Goal: Task Accomplishment & Management: Complete application form

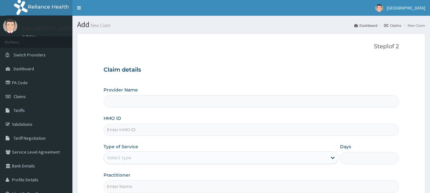
type input "[GEOGRAPHIC_DATA], Bida"
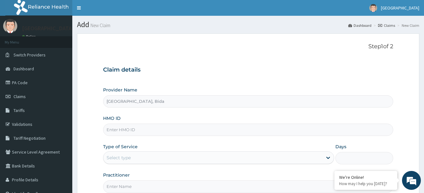
click at [227, 129] on input "HMO ID" at bounding box center [248, 129] width 291 height 12
drag, startPoint x: 227, startPoint y: 129, endPoint x: 178, endPoint y: 127, distance: 49.4
click at [178, 127] on input "HMO ID" at bounding box center [248, 129] width 291 height 12
type input "MUL/10099/B"
click at [231, 159] on div "Select type" at bounding box center [213, 157] width 220 height 10
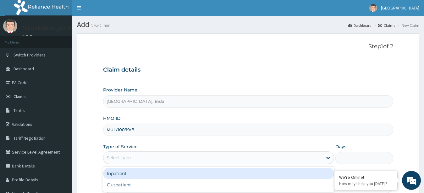
click at [181, 173] on div "Inpatient" at bounding box center [219, 172] width 232 height 11
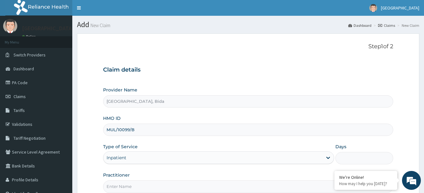
click at [350, 157] on input "Days" at bounding box center [365, 158] width 58 height 12
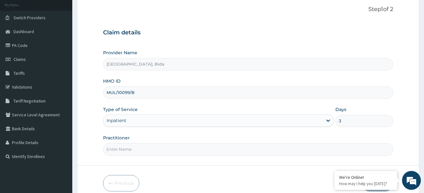
scroll to position [63, 0]
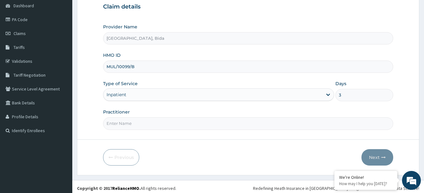
type input "3"
click at [292, 130] on form "Step 1 of 2 Claim details Provider Name Bin Usman Hospital, Bida HMO ID MUL/100…" at bounding box center [248, 72] width 343 height 204
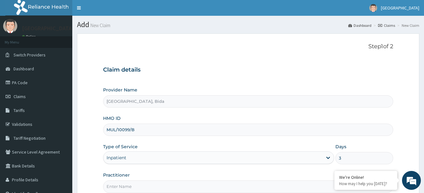
click at [181, 130] on input "MUL/10099/B" at bounding box center [248, 129] width 291 height 12
click at [185, 187] on input "Practitioner" at bounding box center [248, 186] width 291 height 12
click at [406, 133] on form "Step 1 of 2 Claim details Provider Name Bin Usman Hospital, Bida HMO ID MUL/100…" at bounding box center [248, 135] width 343 height 204
click at [408, 133] on form "Step 1 of 2 Claim details Provider Name Bin Usman Hospital, Bida HMO ID MUL/100…" at bounding box center [248, 135] width 343 height 204
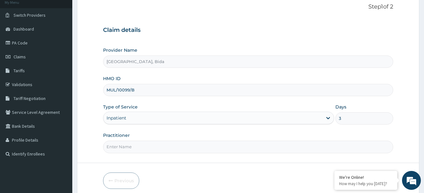
scroll to position [66, 0]
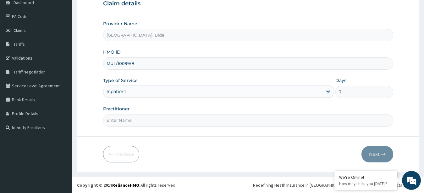
click at [124, 121] on input "Practitioner" at bounding box center [248, 120] width 291 height 12
type input "[PERSON_NAME][DEMOGRAPHIC_DATA]"
click at [370, 151] on button "Next" at bounding box center [378, 154] width 32 height 16
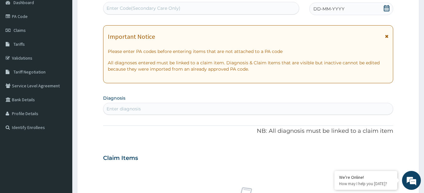
click at [161, 109] on div "Enter diagnosis" at bounding box center [248, 108] width 290 height 10
click at [152, 7] on div "Enter Code(Secondary Care Only)" at bounding box center [144, 8] width 74 height 6
drag, startPoint x: 152, startPoint y: 7, endPoint x: 133, endPoint y: 7, distance: 18.6
click at [133, 7] on div "Enter Code(Secondary Care Only)" at bounding box center [144, 8] width 74 height 6
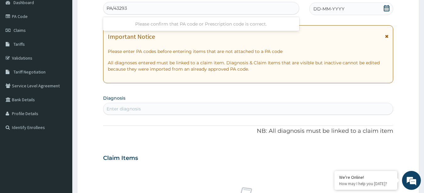
type input "PA/43293C"
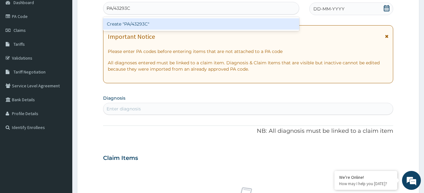
click at [144, 25] on div "Create "PA/43293C"" at bounding box center [201, 23] width 196 height 11
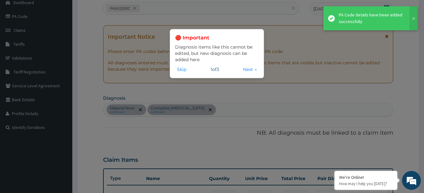
scroll to position [259, 0]
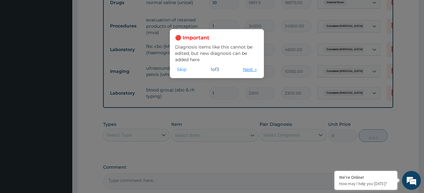
click at [244, 70] on button "Next →" at bounding box center [250, 69] width 18 height 7
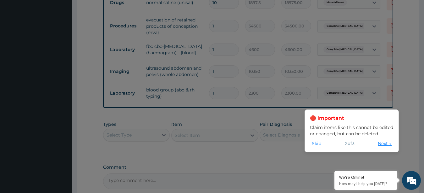
click at [383, 143] on button "Next →" at bounding box center [385, 143] width 18 height 7
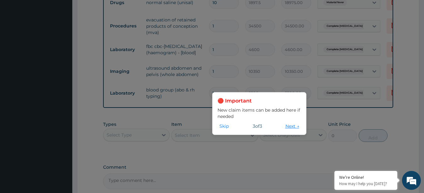
click at [295, 127] on button "Next →" at bounding box center [293, 125] width 18 height 7
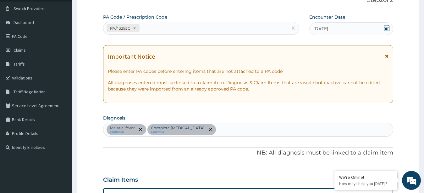
scroll to position [0, 0]
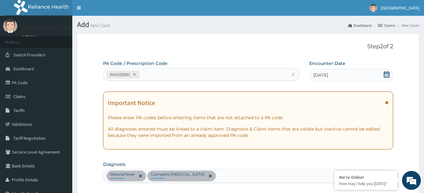
drag, startPoint x: 131, startPoint y: 74, endPoint x: 109, endPoint y: 76, distance: 23.1
click at [109, 76] on div "PA/43293C" at bounding box center [123, 74] width 33 height 8
click at [388, 103] on icon at bounding box center [386, 102] width 3 height 4
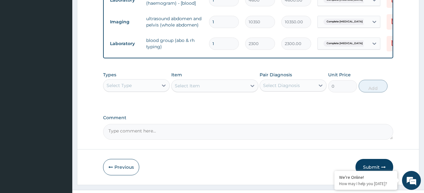
scroll to position [262, 0]
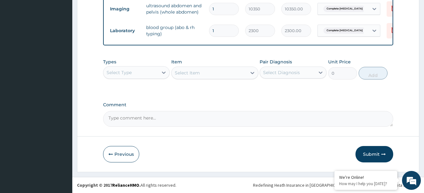
click at [154, 75] on div "Select Type" at bounding box center [130, 72] width 55 height 10
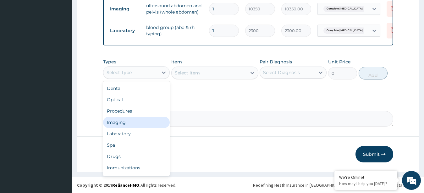
scroll to position [21, 0]
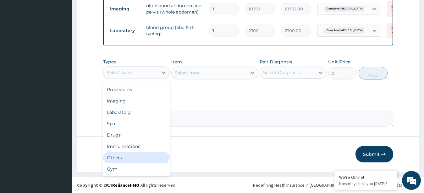
click at [121, 155] on div "Others" at bounding box center [136, 157] width 67 height 11
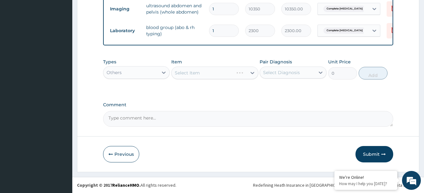
click at [202, 71] on div "Select Item" at bounding box center [214, 72] width 87 height 13
click at [202, 71] on div "Select Item" at bounding box center [209, 73] width 75 height 10
type input "room"
click at [165, 71] on icon at bounding box center [164, 72] width 6 height 6
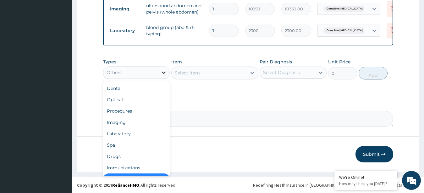
scroll to position [13, 0]
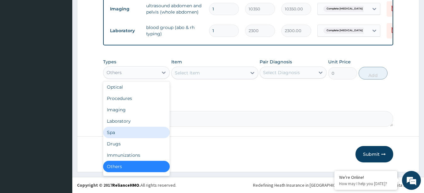
click at [127, 132] on div "Spa" at bounding box center [136, 131] width 67 height 11
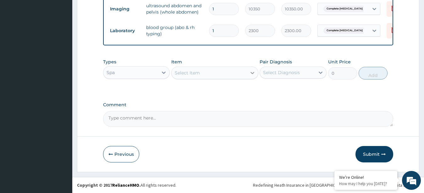
click at [254, 73] on icon at bounding box center [252, 73] width 6 height 6
click at [253, 73] on icon at bounding box center [253, 73] width 4 height 2
click at [164, 73] on icon at bounding box center [164, 72] width 4 height 2
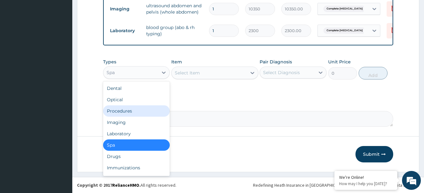
click at [140, 112] on div "Procedures" at bounding box center [136, 110] width 67 height 11
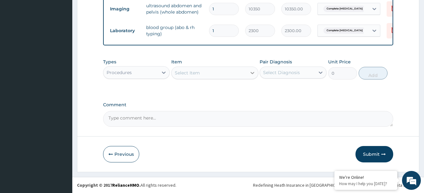
click at [250, 74] on icon at bounding box center [252, 73] width 6 height 6
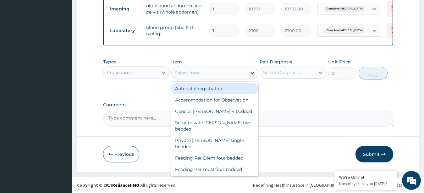
click at [254, 73] on icon at bounding box center [253, 73] width 4 height 2
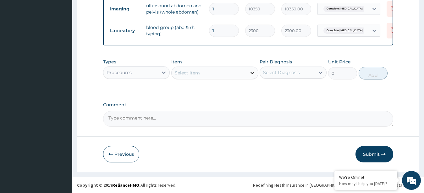
click at [254, 73] on icon at bounding box center [253, 73] width 4 height 2
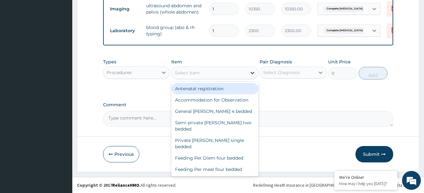
click at [254, 73] on icon at bounding box center [253, 73] width 4 height 2
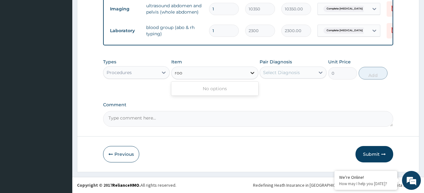
type input "room"
click at [252, 72] on icon at bounding box center [252, 73] width 6 height 6
click at [253, 72] on icon at bounding box center [252, 73] width 6 height 6
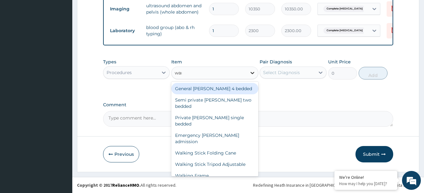
type input "ward"
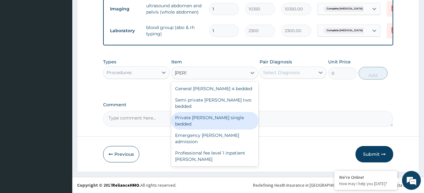
click at [210, 112] on div "Private ward single bedded" at bounding box center [214, 121] width 87 height 18
type input "16100"
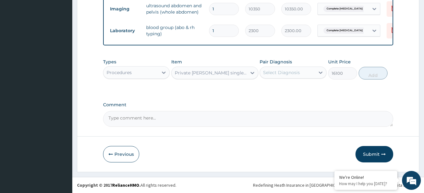
click at [295, 72] on div "Select Diagnosis" at bounding box center [281, 72] width 37 height 6
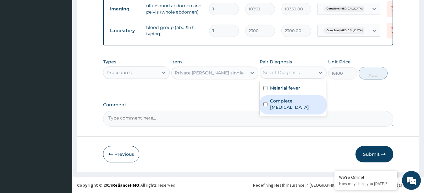
click at [292, 100] on label "Complete miscarriage" at bounding box center [296, 104] width 53 height 13
checkbox input "true"
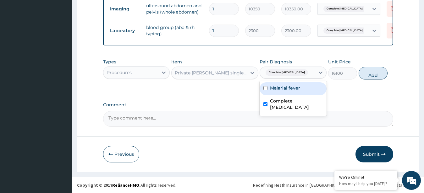
click at [291, 88] on label "Malarial fever" at bounding box center [285, 88] width 30 height 6
checkbox input "true"
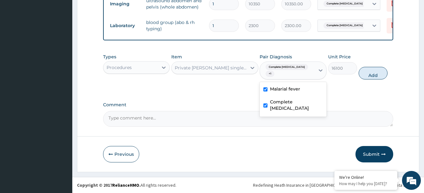
click at [205, 89] on div "Types Procedures Item Private ward single bedded Pair Diagnosis option Malarial…" at bounding box center [248, 71] width 291 height 42
click at [371, 74] on button "Add" at bounding box center [373, 73] width 29 height 13
type input "0"
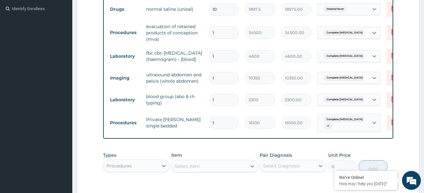
scroll to position [173, 0]
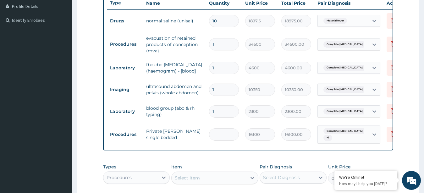
type input "0.00"
type input "3"
type input "48300.00"
type input "3"
click at [254, 147] on tr "Procedures Private ward single bedded 3 16100 48300.00 Complete miscarriage + 1…" at bounding box center [261, 134] width 308 height 25
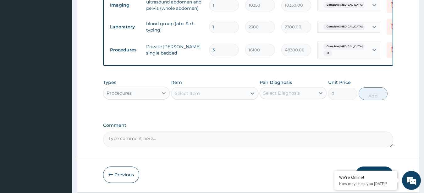
scroll to position [255, 0]
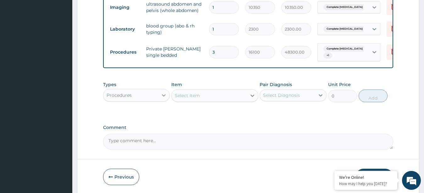
click at [165, 98] on icon at bounding box center [164, 95] width 6 height 6
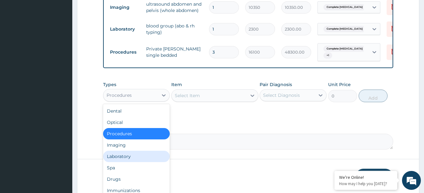
click at [135, 162] on div "Laboratory" at bounding box center [136, 155] width 67 height 11
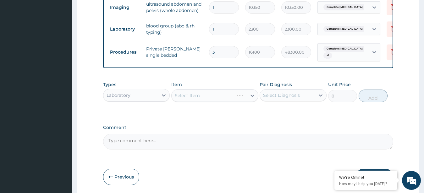
click at [198, 102] on div "Select Item" at bounding box center [214, 95] width 87 height 13
click at [198, 98] on div "Select Item" at bounding box center [187, 95] width 25 height 6
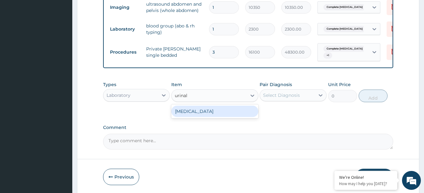
type input "urinaly"
click at [201, 117] on div "URINALYSIS" at bounding box center [214, 110] width 87 height 11
type input "1725"
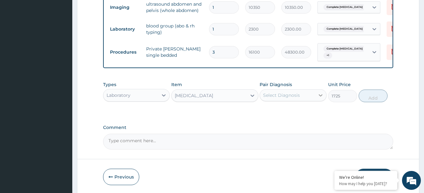
click at [318, 98] on icon at bounding box center [321, 95] width 6 height 6
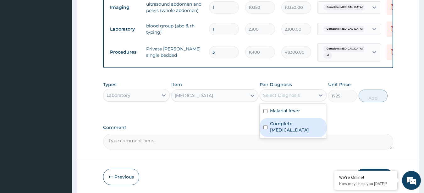
click at [305, 131] on label "Complete miscarriage" at bounding box center [296, 126] width 53 height 13
checkbox input "true"
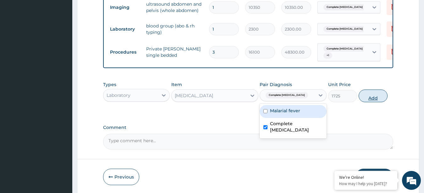
click at [371, 102] on button "Add" at bounding box center [373, 95] width 29 height 13
type input "0"
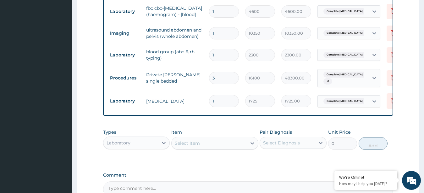
scroll to position [224, 0]
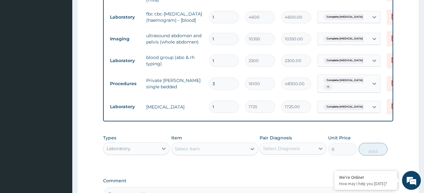
click at [206, 153] on div "Select Item" at bounding box center [209, 148] width 75 height 10
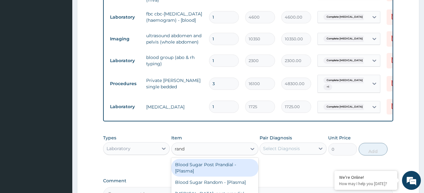
type input "rando"
click at [205, 170] on div "Blood Sugar Random - [Plasma]" at bounding box center [214, 164] width 87 height 11
type input "1380"
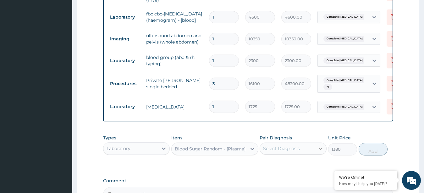
click at [322, 149] on icon at bounding box center [321, 148] width 4 height 2
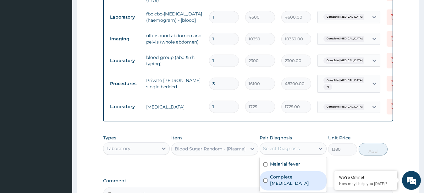
click at [301, 185] on label "Complete miscarriage" at bounding box center [296, 179] width 53 height 13
checkbox input "true"
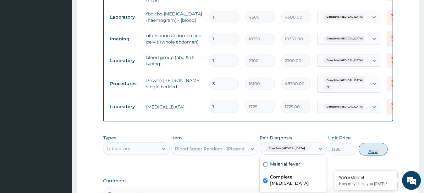
click at [373, 155] on button "Add" at bounding box center [373, 148] width 29 height 13
type input "0"
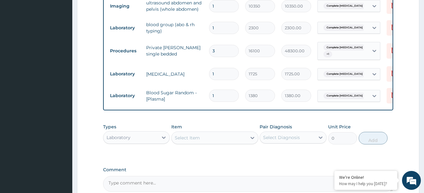
scroll to position [318, 0]
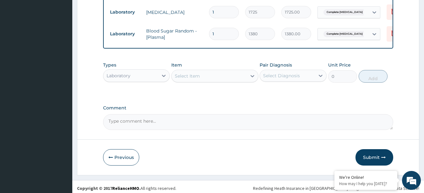
click at [201, 81] on div "Select Item" at bounding box center [209, 76] width 75 height 10
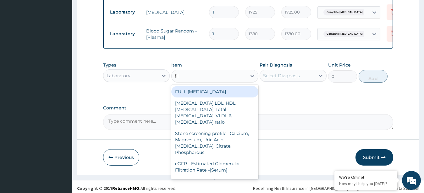
type input "film"
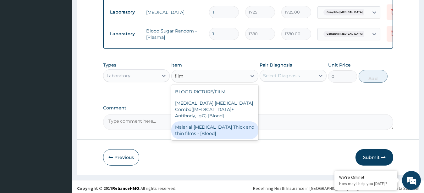
click at [212, 134] on div "Malarial Parasite Thick and thin films - [Blood]" at bounding box center [214, 130] width 87 height 18
type input "1725"
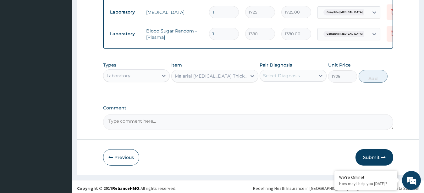
click at [287, 81] on div "Select Diagnosis" at bounding box center [287, 75] width 55 height 10
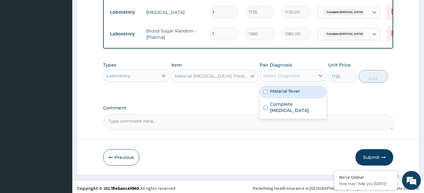
click at [288, 94] on label "Malarial fever" at bounding box center [285, 91] width 30 height 6
checkbox input "true"
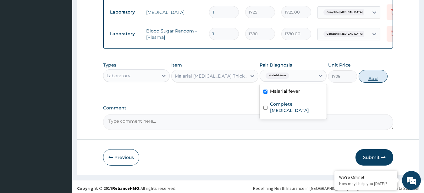
click at [379, 82] on button "Add" at bounding box center [373, 76] width 29 height 13
type input "0"
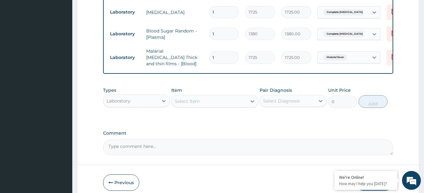
click at [203, 106] on div "Select Item" at bounding box center [209, 101] width 75 height 10
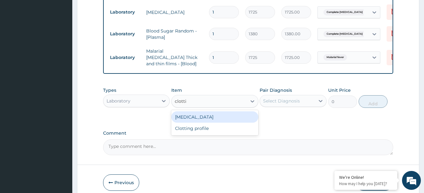
type input "clottin"
click at [203, 122] on div "CLOTTING TIME" at bounding box center [214, 116] width 87 height 11
type input "2300"
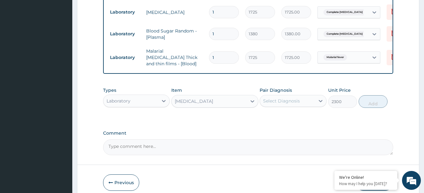
click at [296, 104] on div "Select Diagnosis" at bounding box center [281, 101] width 37 height 6
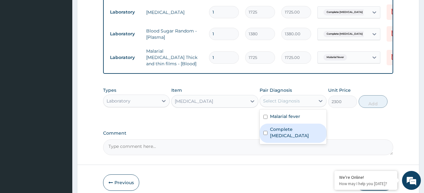
click at [295, 136] on label "Complete miscarriage" at bounding box center [296, 132] width 53 height 13
checkbox input "true"
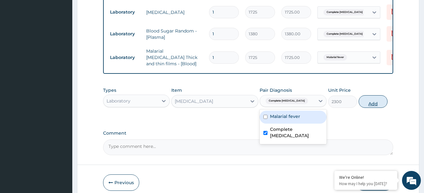
click at [376, 108] on button "Add" at bounding box center [373, 101] width 29 height 13
type input "0"
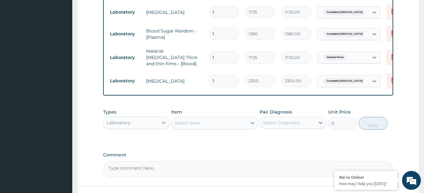
click at [160, 128] on div at bounding box center [163, 122] width 11 height 11
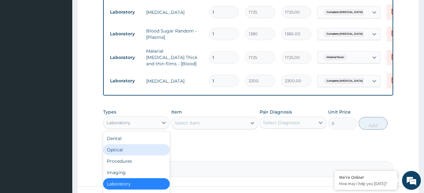
scroll to position [349, 0]
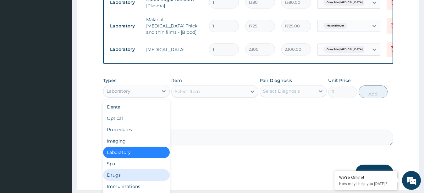
click at [140, 178] on div "Drugs" at bounding box center [136, 174] width 67 height 11
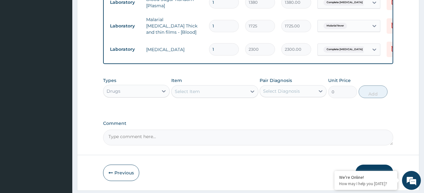
click at [203, 96] on div "Select Item" at bounding box center [209, 91] width 75 height 10
type input "s"
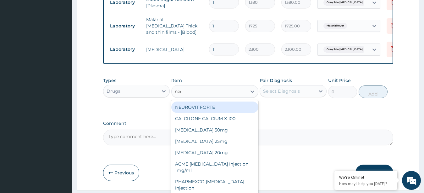
type input "need"
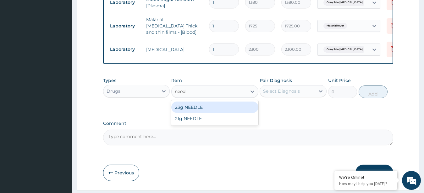
click at [204, 113] on div "23g NEEDLE" at bounding box center [214, 106] width 87 height 11
type input "63.25"
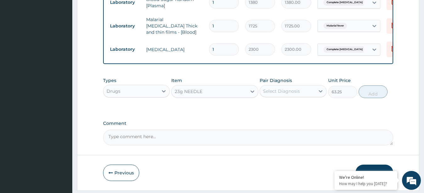
click at [290, 94] on div "Select Diagnosis" at bounding box center [281, 91] width 37 height 6
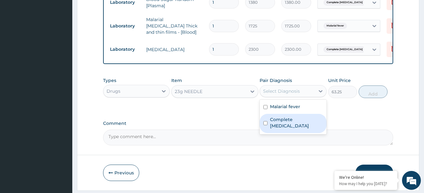
click at [287, 124] on label "Complete miscarriage" at bounding box center [296, 122] width 53 height 13
checkbox input "true"
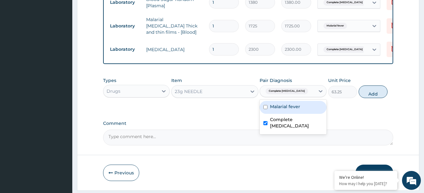
click at [266, 109] on input "checkbox" at bounding box center [266, 107] width 4 height 4
checkbox input "true"
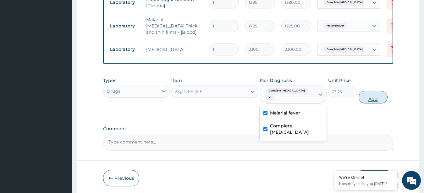
click at [375, 100] on button "Add" at bounding box center [373, 97] width 29 height 13
type input "0"
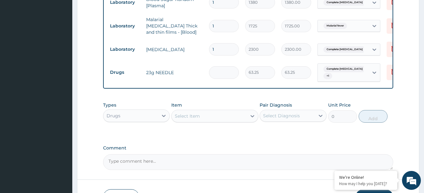
type input "0.00"
type input "1"
type input "63.25"
type input "10"
type input "632.50"
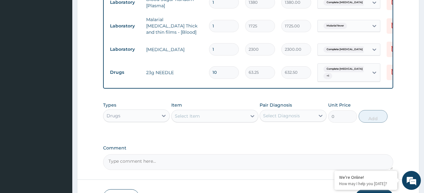
type input "10"
click at [193, 119] on div "Select Item" at bounding box center [187, 116] width 25 height 6
type input "c"
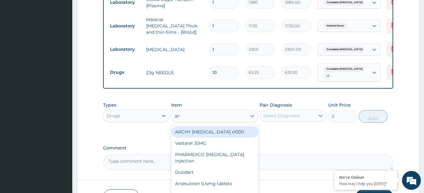
type input "artes"
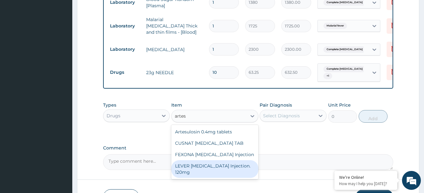
click at [210, 174] on div "LEVER ARTESUNATE Injection. 120mg" at bounding box center [214, 169] width 87 height 18
type input "2530"
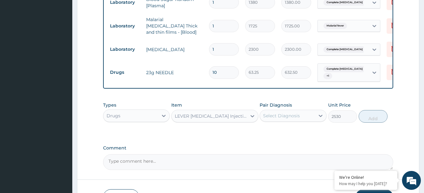
click at [302, 120] on div "Select Diagnosis" at bounding box center [287, 115] width 55 height 10
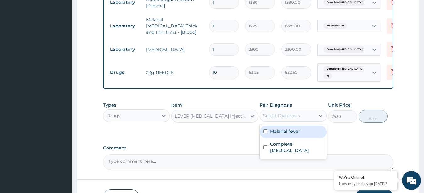
click at [290, 134] on label "Malarial fever" at bounding box center [285, 131] width 30 height 6
checkbox input "true"
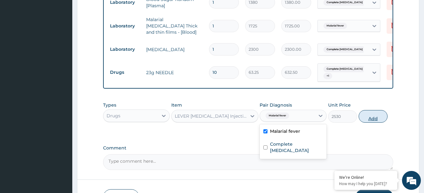
click at [377, 122] on button "Add" at bounding box center [373, 116] width 29 height 13
type input "0"
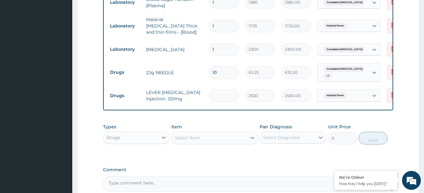
type input "0.00"
type input "3"
type input "7590.00"
type input "3"
click at [163, 140] on icon at bounding box center [164, 137] width 6 height 6
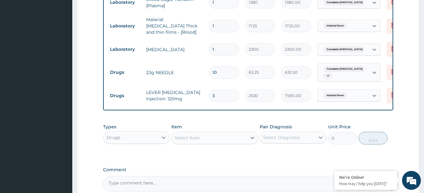
click at [199, 155] on div "Types Drugs Item Select Item Pair Diagnosis Select Diagnosis Unit Price 0 Add" at bounding box center [248, 138] width 291 height 36
click at [215, 142] on div "Select Item" at bounding box center [209, 137] width 75 height 10
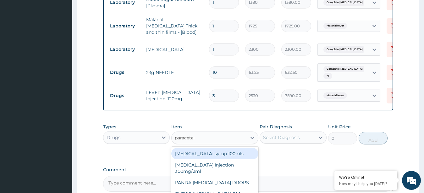
type input "paracetamol"
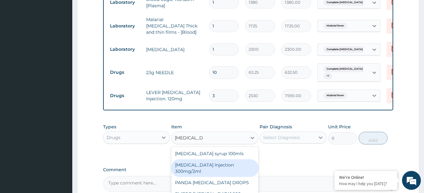
click at [207, 172] on div "PARACETAMOL Injection 300mg/2ml" at bounding box center [214, 168] width 87 height 18
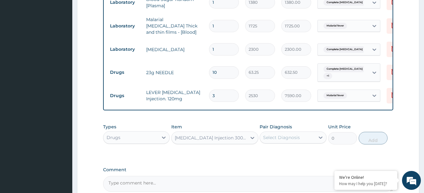
type input "278.3"
click at [302, 142] on div "Select Diagnosis" at bounding box center [287, 137] width 55 height 10
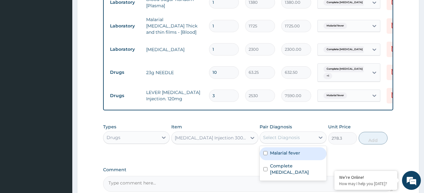
click at [286, 156] on label "Malarial fever" at bounding box center [285, 152] width 30 height 6
checkbox input "true"
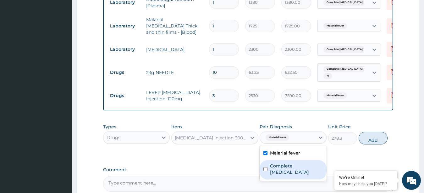
click at [269, 171] on div "Complete miscarriage" at bounding box center [293, 169] width 67 height 19
checkbox input "true"
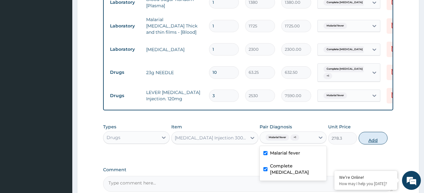
click at [370, 144] on button "Add" at bounding box center [373, 137] width 29 height 13
type input "0"
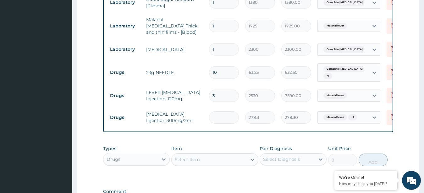
type input "0.00"
type input "3"
type input "834.90"
type input "2"
type input "556.60"
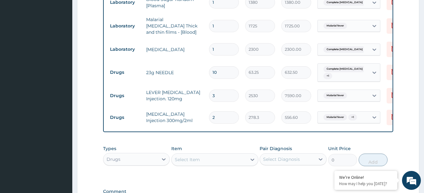
scroll to position [441, 0]
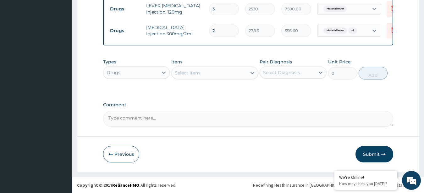
type input "2"
click at [202, 75] on div "Select Item" at bounding box center [209, 73] width 75 height 10
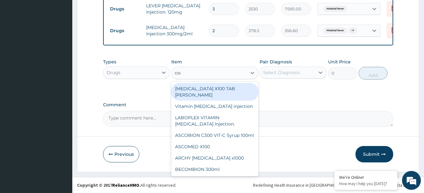
type input "coarte"
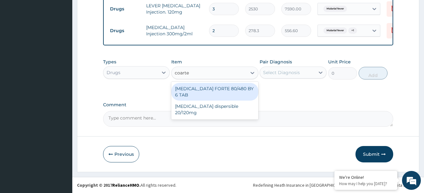
click at [203, 89] on div "COARTEM FORTE 80/480 BY 6 TAB" at bounding box center [214, 92] width 87 height 18
type input "480.7"
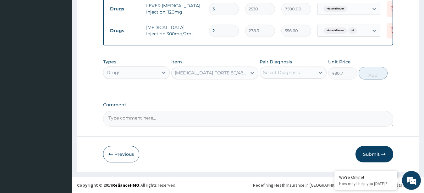
click at [232, 72] on div "COARTEM FORTE 80/480 BY 6 TAB" at bounding box center [211, 73] width 73 height 6
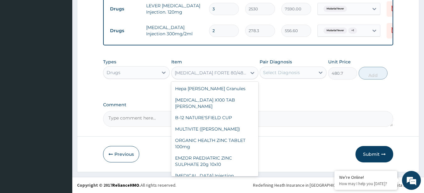
scroll to position [3526, 0]
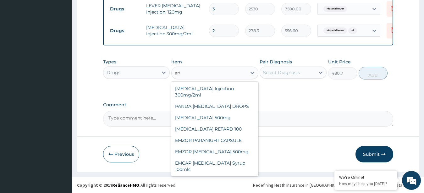
type input "arteq"
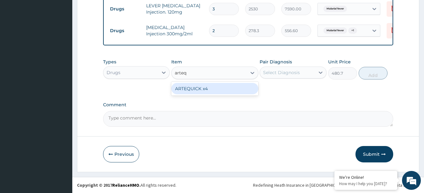
scroll to position [0, 0]
click at [214, 89] on div "ARTEQUICK x4" at bounding box center [214, 88] width 87 height 11
type input "392.15"
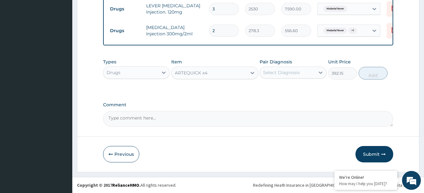
click at [216, 73] on div "ARTEQUICK x4" at bounding box center [209, 73] width 75 height 10
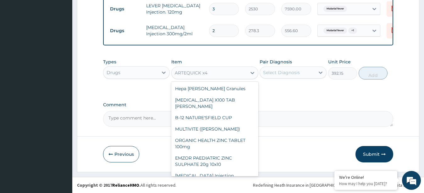
scroll to position [3747, 0]
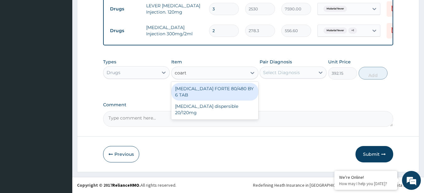
type input "coarte"
click at [210, 90] on div "COARTEM FORTE 80/480 BY 6 TAB" at bounding box center [214, 92] width 87 height 18
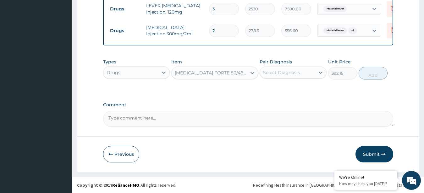
type input "480.7"
click at [290, 72] on div "Select Diagnosis" at bounding box center [281, 72] width 37 height 6
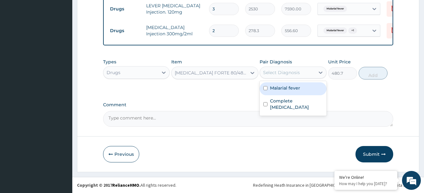
click at [266, 89] on input "checkbox" at bounding box center [266, 88] width 4 height 4
checkbox input "true"
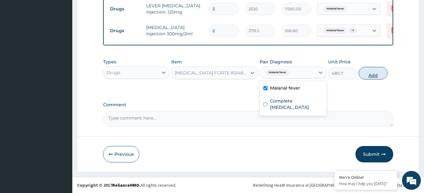
click at [369, 74] on button "Add" at bounding box center [373, 73] width 29 height 13
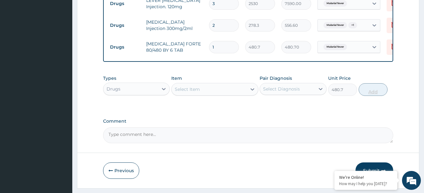
type input "0"
type input "0.00"
type input "6"
type input "2884.20"
type input "6"
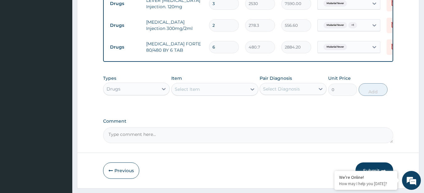
click at [220, 94] on div "Select Item" at bounding box center [209, 89] width 75 height 10
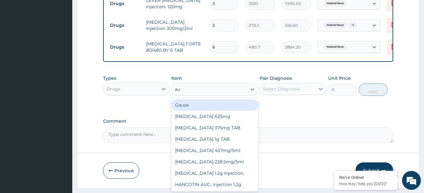
type input "aug"
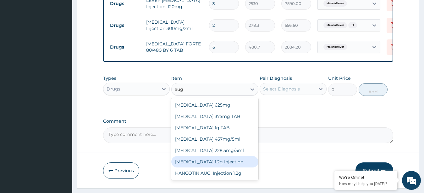
click at [196, 167] on div "AUGMENTIN 1.2g Injection." at bounding box center [214, 161] width 87 height 11
type input "1644.5"
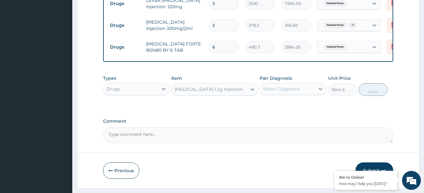
click at [282, 90] on div "Select Diagnosis" at bounding box center [287, 89] width 55 height 10
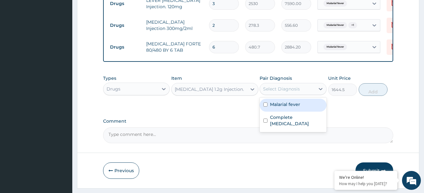
click at [265, 106] on input "checkbox" at bounding box center [266, 104] width 4 height 4
checkbox input "true"
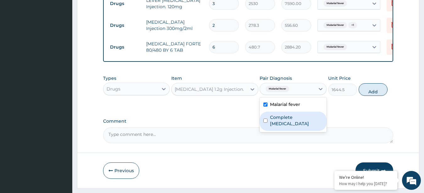
click at [267, 122] on input "checkbox" at bounding box center [266, 120] width 4 height 4
checkbox input "true"
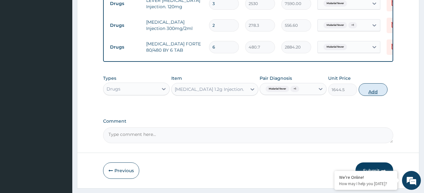
click at [373, 95] on button "Add" at bounding box center [373, 89] width 29 height 13
type input "0"
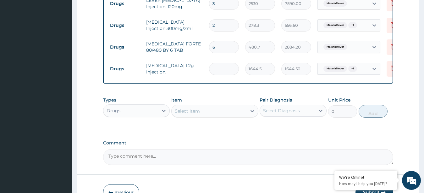
type input "0.00"
type input "4"
type input "6578.00"
type input "4"
click at [210, 114] on div "Select Item" at bounding box center [209, 111] width 75 height 10
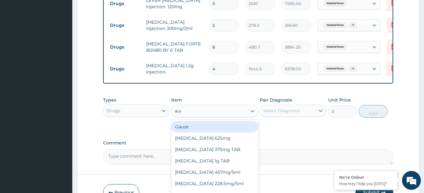
type input "augm"
click at [207, 132] on div "AUGMENTIN 625mg" at bounding box center [214, 126] width 87 height 11
type input "948.75"
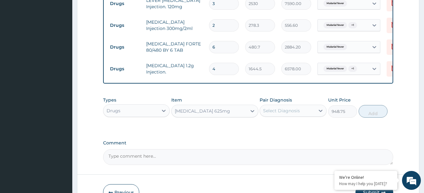
click at [312, 114] on div "Select Diagnosis" at bounding box center [287, 110] width 55 height 10
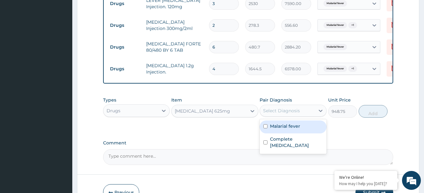
click at [265, 128] on input "checkbox" at bounding box center [266, 126] width 4 height 4
checkbox input "true"
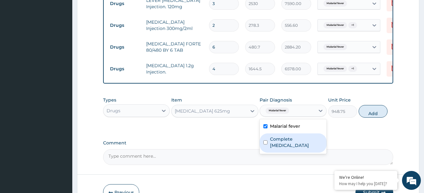
click at [265, 144] on input "checkbox" at bounding box center [266, 142] width 4 height 4
checkbox input "true"
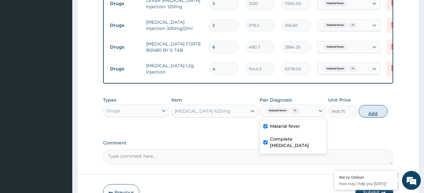
click at [374, 116] on button "Add" at bounding box center [373, 111] width 29 height 13
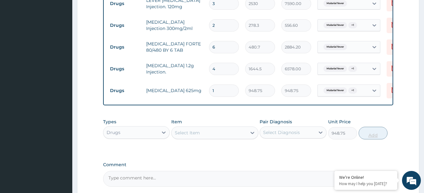
type input "0"
type input "14"
type input "13282.50"
type input "14"
click at [241, 97] on td "14" at bounding box center [224, 90] width 36 height 19
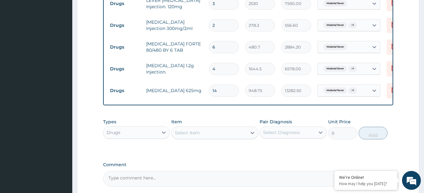
click at [226, 137] on div "Select Item" at bounding box center [209, 132] width 75 height 10
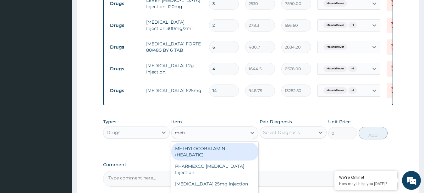
type input "metron"
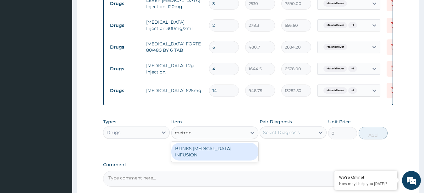
click at [216, 158] on div "BLINKS METRONIDAZOLE INFUSION" at bounding box center [214, 151] width 87 height 18
type input "759"
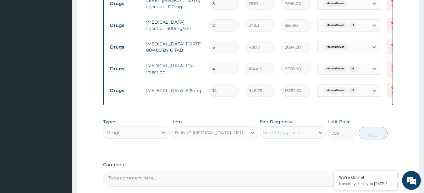
click at [292, 135] on div "Select Diagnosis" at bounding box center [281, 132] width 37 height 6
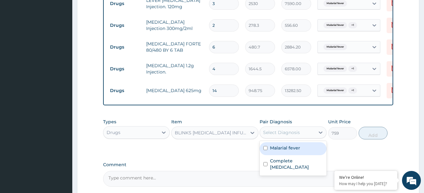
click at [265, 150] on input "checkbox" at bounding box center [266, 148] width 4 height 4
checkbox input "true"
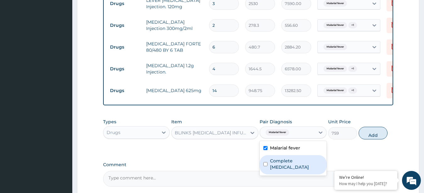
click at [267, 166] on input "checkbox" at bounding box center [266, 164] width 4 height 4
checkbox input "true"
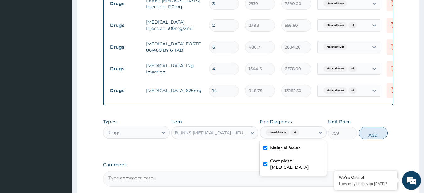
click at [268, 154] on div "Malarial fever" at bounding box center [293, 148] width 67 height 13
checkbox input "false"
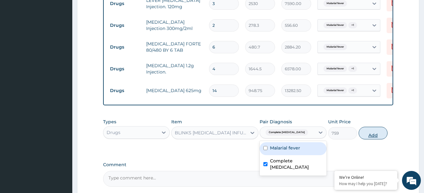
click at [372, 139] on button "Add" at bounding box center [373, 132] width 29 height 13
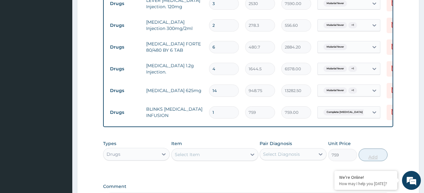
type input "0"
type input "0.00"
type input "8"
type input "6072.00"
type input "8"
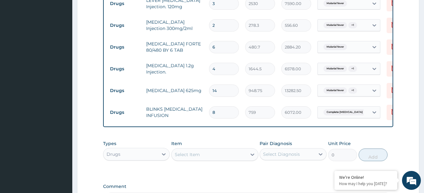
click at [199, 159] on div "Select Item" at bounding box center [209, 154] width 75 height 10
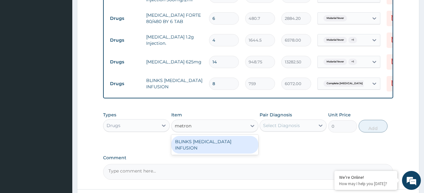
scroll to position [473, 0]
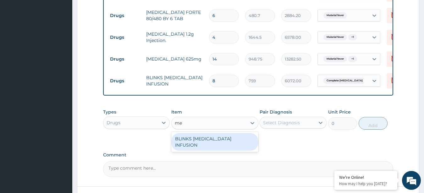
type input "m"
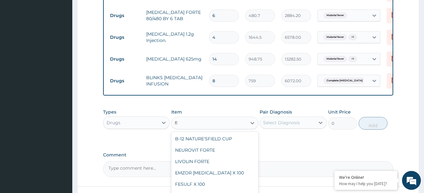
type input "fla"
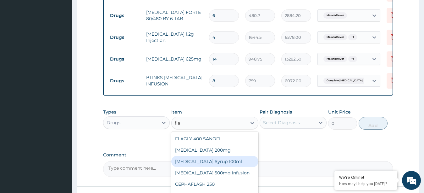
scroll to position [504, 0]
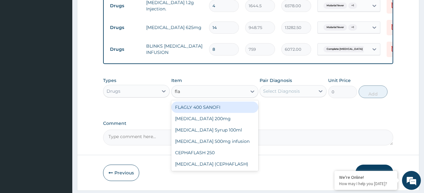
click at [198, 113] on div "FLAGLY 400 SANOFI" at bounding box center [214, 106] width 87 height 11
type input "75.9"
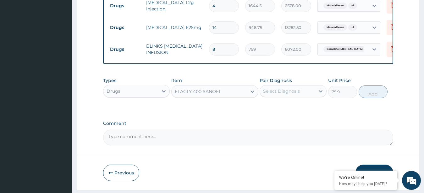
click at [272, 94] on div "Select Diagnosis" at bounding box center [281, 91] width 37 height 6
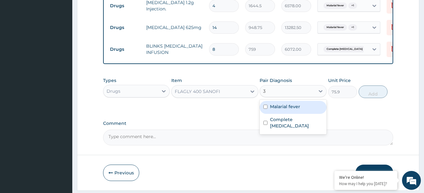
type input "30"
click at [266, 112] on input "checkbox" at bounding box center [266, 110] width 4 height 4
checkbox input "true"
click at [265, 109] on input "checkbox" at bounding box center [266, 106] width 4 height 4
checkbox input "true"
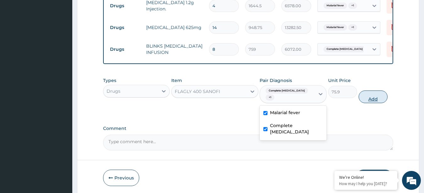
click at [374, 103] on button "Add" at bounding box center [373, 96] width 29 height 13
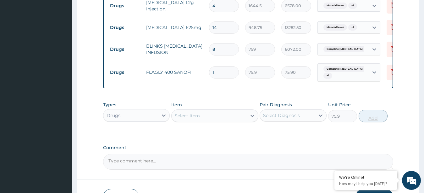
type input "0"
type input "0.00"
type input "3"
type input "227.70"
type input "30"
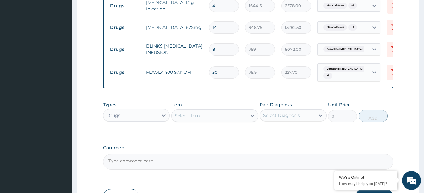
type input "2277.00"
type input "3"
type input "0.00"
type input "1"
type input "75.90"
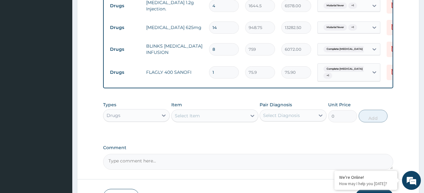
type input "15"
type input "1138.50"
type input "15"
click at [210, 120] on div "Select Item" at bounding box center [209, 115] width 75 height 10
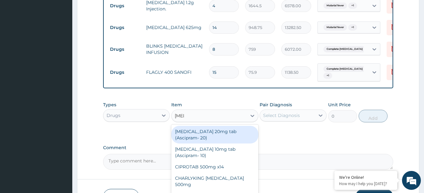
type input "ciprof"
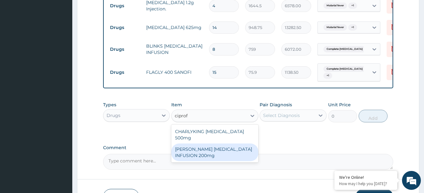
click at [210, 161] on div "ANDERSONS CIPROFLOXACIN INFUSION 200mg" at bounding box center [214, 152] width 87 height 18
type input "1265"
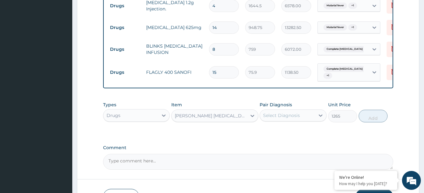
click at [297, 118] on div "Select Diagnosis" at bounding box center [281, 115] width 37 height 6
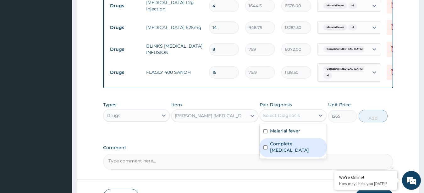
click at [266, 149] on input "checkbox" at bounding box center [266, 147] width 4 height 4
checkbox input "true"
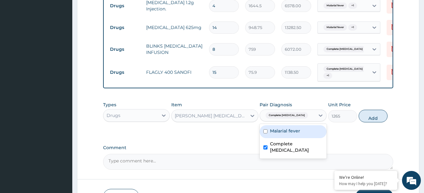
click at [371, 122] on button "Add" at bounding box center [373, 115] width 29 height 13
type input "0"
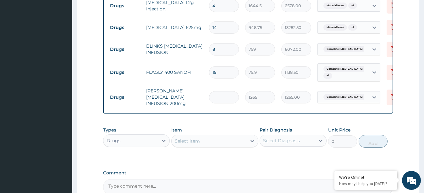
type input "0.00"
type input "6"
type input "7590.00"
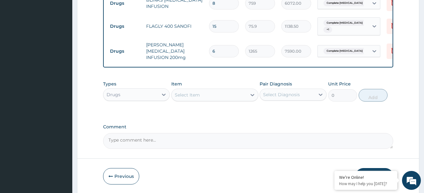
scroll to position [567, 0]
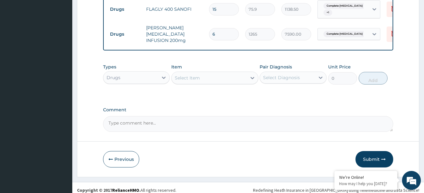
type input "6"
click at [188, 81] on div "Select Item" at bounding box center [187, 78] width 25 height 6
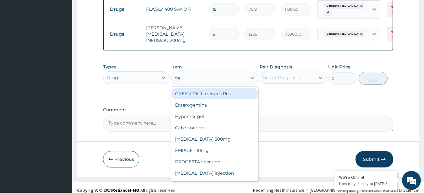
type input "genta"
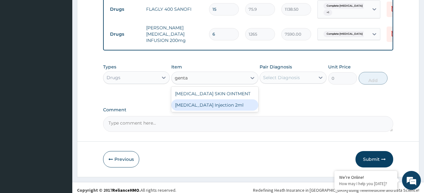
click at [194, 110] on div "GENTAMICIN Injection 2ml" at bounding box center [214, 104] width 87 height 11
type input "354.2"
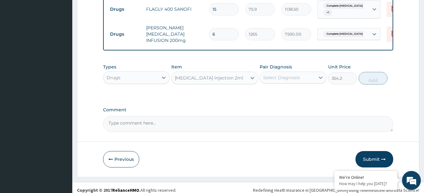
click at [306, 82] on div "Select Diagnosis" at bounding box center [287, 77] width 55 height 10
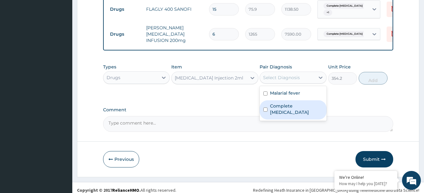
click at [265, 111] on input "checkbox" at bounding box center [266, 109] width 4 height 4
checkbox input "true"
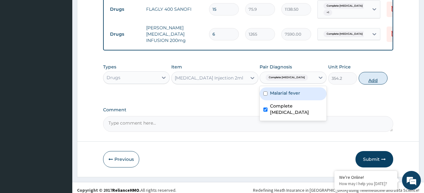
click at [374, 84] on button "Add" at bounding box center [373, 78] width 29 height 13
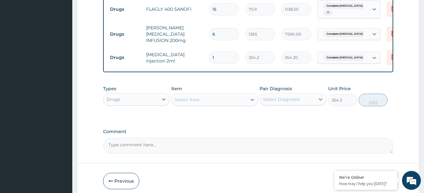
type input "0"
type input "0.00"
type input "6"
type input "2125.20"
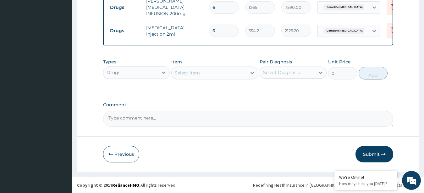
scroll to position [599, 0]
type input "6"
click at [196, 76] on div "Select Item" at bounding box center [187, 73] width 25 height 6
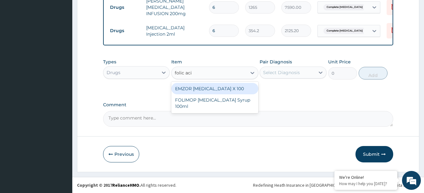
type input "folic acid"
click at [197, 93] on div "EMZOR FOLIC ACID X 100" at bounding box center [214, 88] width 87 height 11
type input "25.3"
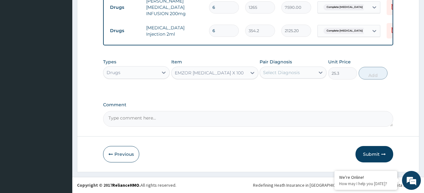
click at [277, 75] on div "Select Diagnosis" at bounding box center [281, 72] width 37 height 6
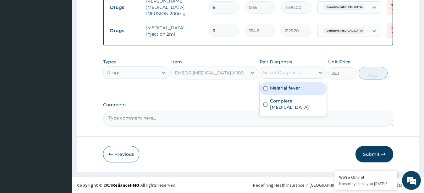
click at [267, 90] on input "checkbox" at bounding box center [266, 88] width 4 height 4
checkbox input "true"
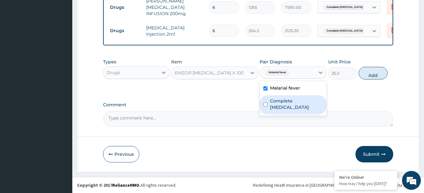
click at [265, 104] on input "checkbox" at bounding box center [266, 104] width 4 height 4
checkbox input "true"
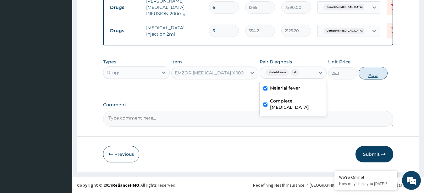
click at [376, 79] on button "Add" at bounding box center [373, 73] width 29 height 13
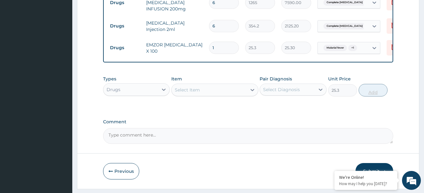
type input "0"
type input "0.00"
type input "6"
type input "151.80"
type input "60"
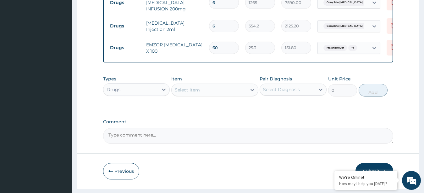
type input "1518.00"
type input "60"
click at [245, 59] on tr "Drugs EMZOR FOLIC ACID X 100 60 25.3 1518.00 Malarial fever + 1 Delete" at bounding box center [261, 48] width 308 height 22
click at [163, 92] on icon at bounding box center [164, 89] width 6 height 6
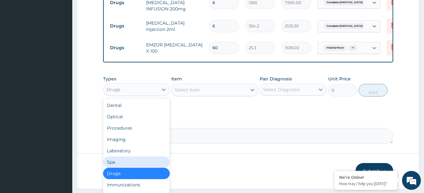
click at [132, 167] on div "Spa" at bounding box center [136, 161] width 67 height 11
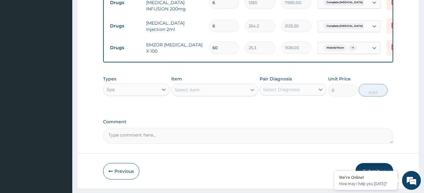
click at [252, 93] on icon at bounding box center [252, 89] width 6 height 6
click at [159, 95] on div at bounding box center [163, 89] width 11 height 11
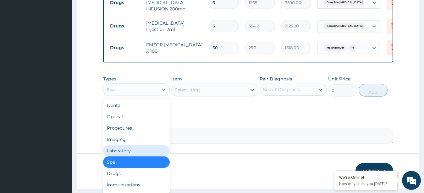
scroll to position [21, 0]
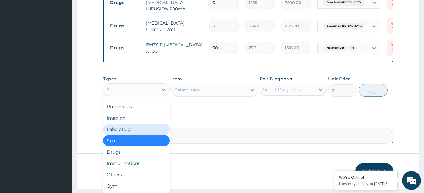
click at [130, 135] on div "Laboratory" at bounding box center [136, 128] width 67 height 11
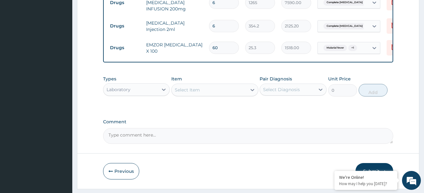
click at [194, 93] on div "Select Item" at bounding box center [187, 89] width 25 height 6
type input "canu"
click at [151, 94] on div "Laboratory" at bounding box center [130, 89] width 55 height 10
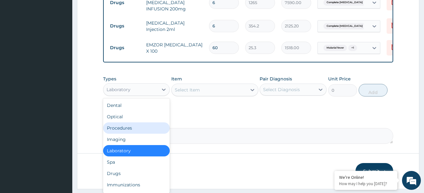
click at [130, 133] on div "Procedures" at bounding box center [136, 127] width 67 height 11
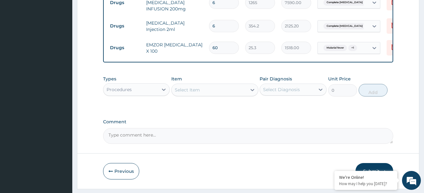
click at [184, 93] on div "Select Item" at bounding box center [187, 89] width 25 height 6
type input "canu"
click at [158, 94] on div "Procedures" at bounding box center [130, 89] width 55 height 10
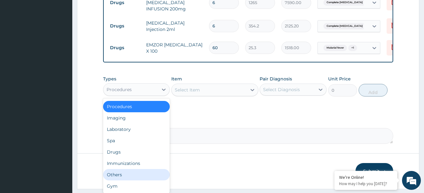
click at [123, 180] on div "Others" at bounding box center [136, 174] width 67 height 11
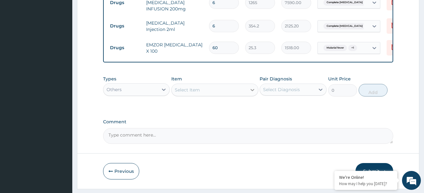
click at [252, 93] on icon at bounding box center [252, 89] width 6 height 6
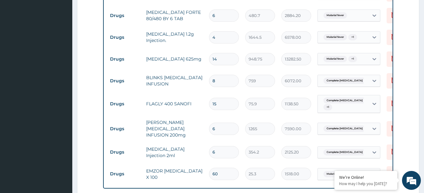
scroll to position [624, 0]
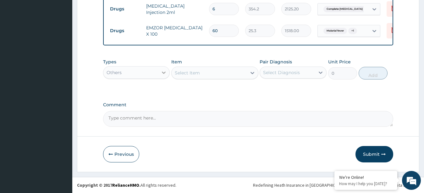
click at [164, 73] on icon at bounding box center [164, 72] width 6 height 6
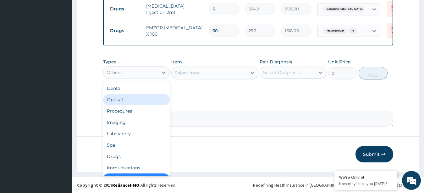
scroll to position [612, 0]
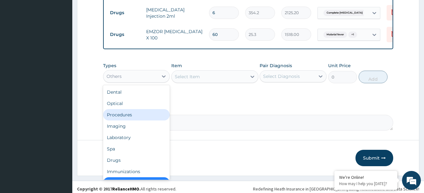
click at [130, 120] on div "Procedures" at bounding box center [136, 114] width 67 height 11
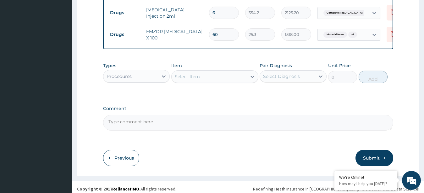
click at [203, 81] on div "Select Item" at bounding box center [209, 76] width 75 height 10
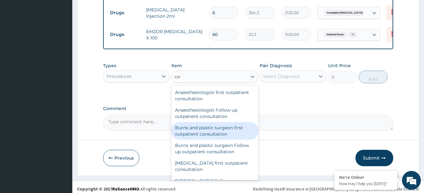
type input "c"
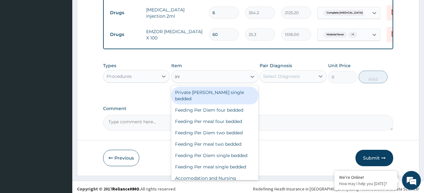
type input "intern"
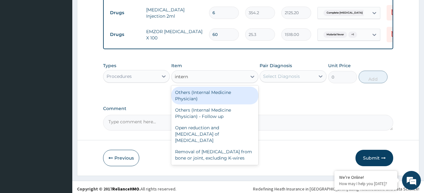
click at [213, 100] on div "Others (Internal Medicine Physician)" at bounding box center [214, 95] width 87 height 18
type input "23000"
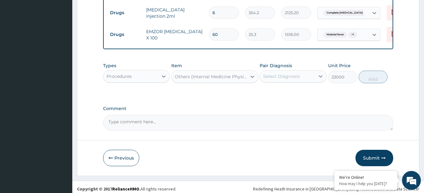
click at [213, 80] on div "Others (Internal Medicine Physician)" at bounding box center [211, 76] width 73 height 6
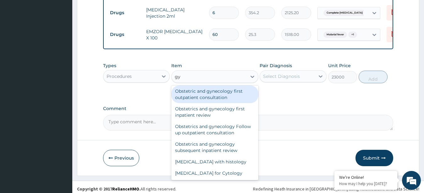
scroll to position [20, 0]
type input "gyn"
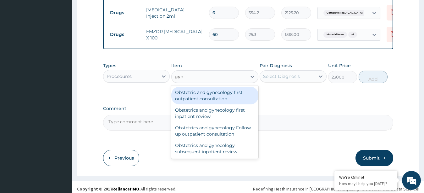
scroll to position [0, 0]
click at [209, 101] on div "Obstetric and gynecology first outpatient consultation" at bounding box center [214, 95] width 87 height 18
type input "21850"
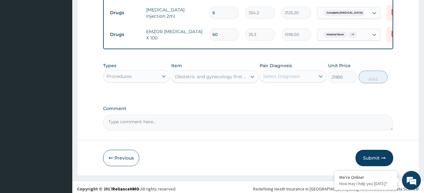
click at [280, 79] on div "Select Diagnosis" at bounding box center [281, 76] width 37 height 6
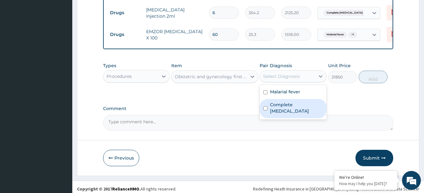
click at [265, 110] on input "checkbox" at bounding box center [266, 108] width 4 height 4
checkbox input "true"
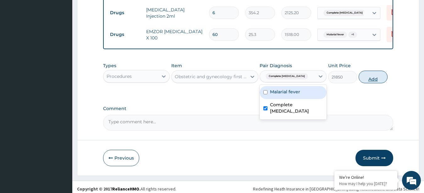
click at [373, 83] on button "Add" at bounding box center [373, 76] width 29 height 13
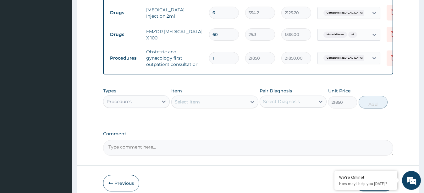
type input "0"
click at [221, 107] on div "Select Item" at bounding box center [209, 102] width 75 height 10
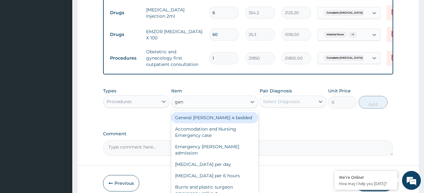
type input "gene"
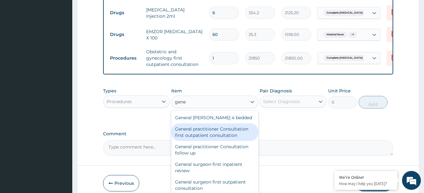
click at [216, 141] on div "General practitioner Consultation first outpatient consultation" at bounding box center [214, 132] width 87 height 18
type input "3795"
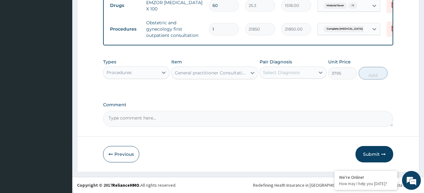
scroll to position [650, 0]
click at [373, 153] on button "Submit" at bounding box center [375, 154] width 38 height 16
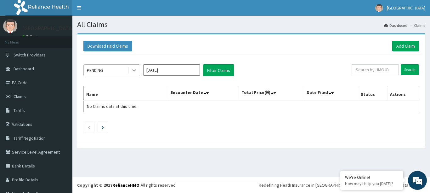
click at [135, 69] on icon at bounding box center [134, 70] width 6 height 6
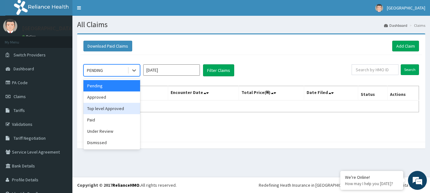
click at [108, 109] on div "Top level Approved" at bounding box center [111, 108] width 57 height 11
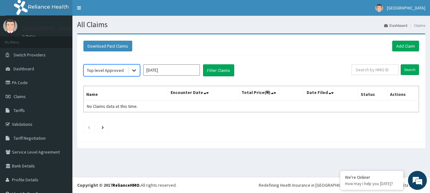
click at [131, 69] on icon at bounding box center [134, 70] width 6 height 6
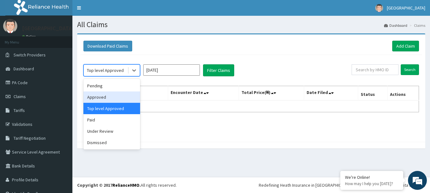
click at [105, 97] on div "Approved" at bounding box center [111, 96] width 57 height 11
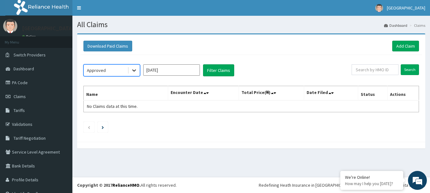
click at [134, 67] on icon at bounding box center [134, 70] width 6 height 6
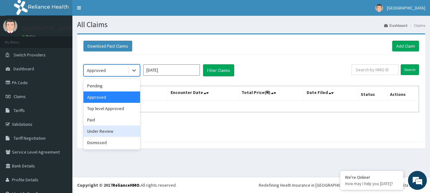
click at [109, 131] on div "Under Review" at bounding box center [111, 130] width 57 height 11
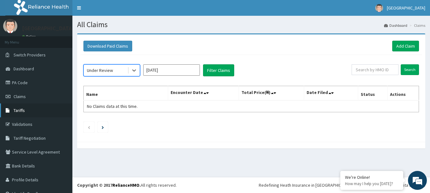
scroll to position [11, 0]
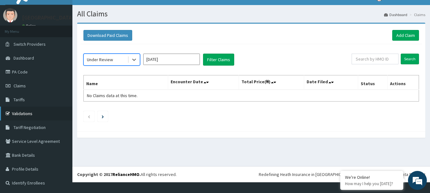
click at [64, 111] on link "Validations" at bounding box center [36, 113] width 72 height 14
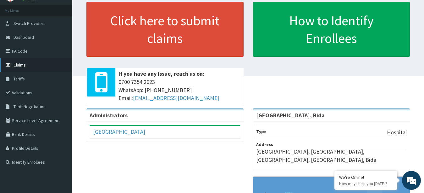
click at [22, 66] on span "Claims" at bounding box center [20, 65] width 12 height 6
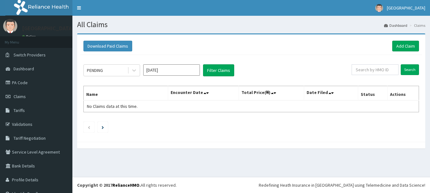
click at [167, 73] on input "Oct 2025" at bounding box center [171, 69] width 57 height 11
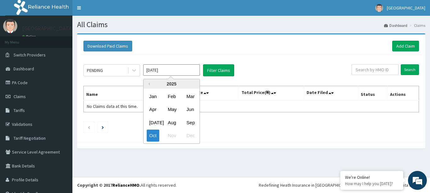
click at [168, 69] on input "Oct 2025" at bounding box center [171, 69] width 57 height 11
click at [190, 121] on div "Sep" at bounding box center [190, 122] width 13 height 12
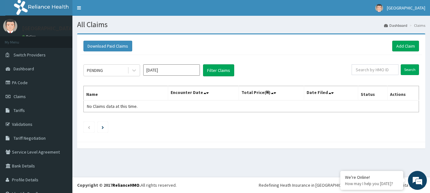
type input "Sep 2025"
click at [218, 70] on button "Filter Claims" at bounding box center [218, 70] width 31 height 12
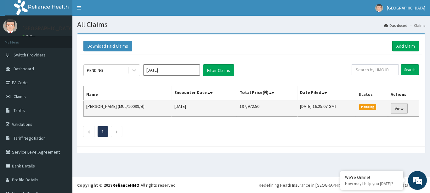
click at [393, 110] on link "View" at bounding box center [398, 108] width 17 height 11
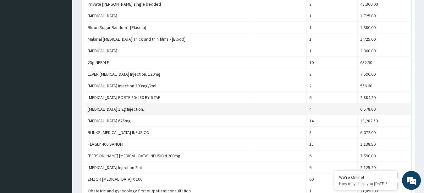
scroll to position [412, 0]
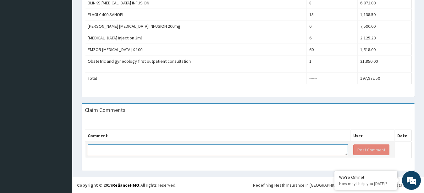
click at [260, 149] on textarea at bounding box center [218, 149] width 260 height 11
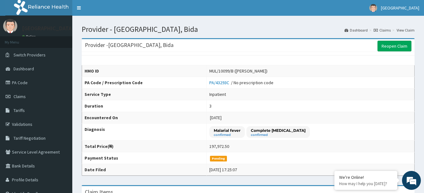
scroll to position [0, 0]
click at [21, 97] on span "Claims" at bounding box center [20, 96] width 12 height 6
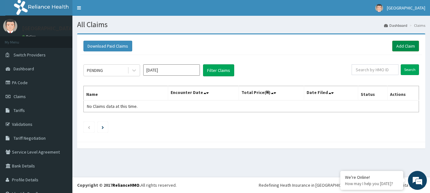
click at [400, 44] on link "Add Claim" at bounding box center [405, 46] width 27 height 11
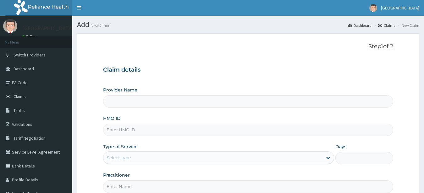
type input "[GEOGRAPHIC_DATA], Bida"
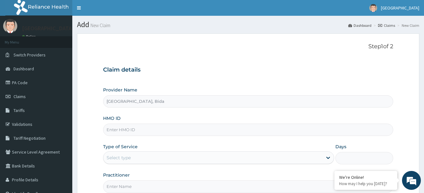
click at [215, 131] on input "HMO ID" at bounding box center [248, 129] width 291 height 12
type input "mul/10099/a"
click at [211, 142] on div "Provider Name [GEOGRAPHIC_DATA], Bida HMO ID mul/10099/a Type of Service Select…" at bounding box center [248, 139] width 291 height 106
click at [202, 159] on div "Select type" at bounding box center [213, 157] width 220 height 10
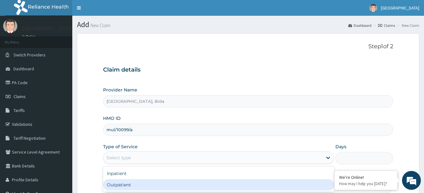
click at [169, 187] on div "Outpatient" at bounding box center [219, 184] width 232 height 11
type input "1"
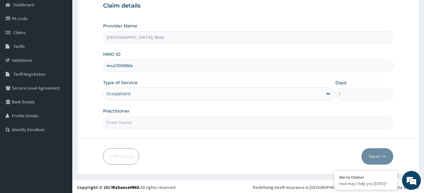
scroll to position [66, 0]
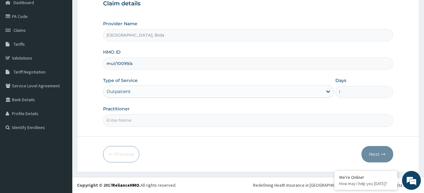
click at [142, 120] on input "Practitioner" at bounding box center [248, 120] width 291 height 12
type input "d"
type input "Dr. Audi"
click at [372, 156] on button "Next" at bounding box center [378, 154] width 32 height 16
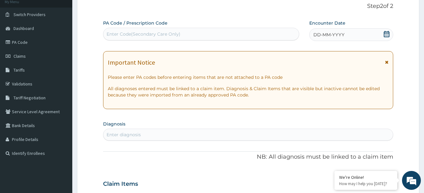
scroll to position [31, 0]
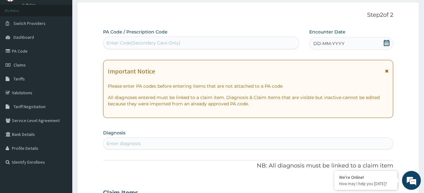
click at [387, 43] on icon at bounding box center [387, 43] width 6 height 6
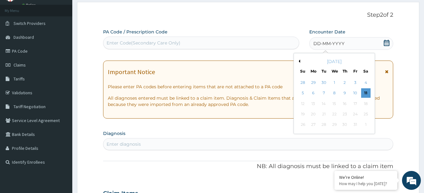
click at [300, 60] on button "Previous Month" at bounding box center [298, 60] width 3 height 3
click at [345, 114] on div "24" at bounding box center [344, 113] width 9 height 9
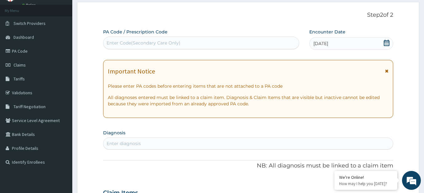
click at [387, 70] on icon at bounding box center [386, 71] width 3 height 4
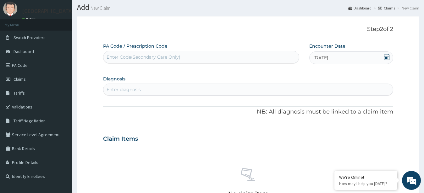
scroll to position [0, 0]
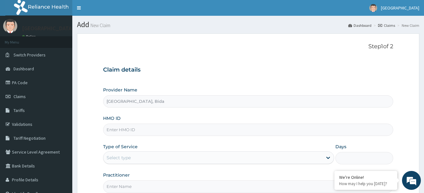
type input "Bin Usman Hospital, Bida"
click at [143, 129] on input "HMO ID" at bounding box center [248, 129] width 291 height 12
type input "MUL/10099/A"
click at [160, 155] on div "Select type" at bounding box center [213, 157] width 220 height 10
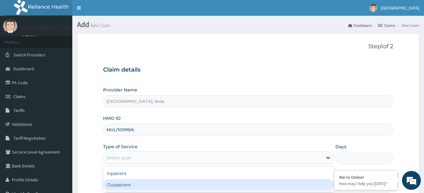
click at [133, 182] on div "Outpatient" at bounding box center [219, 184] width 232 height 11
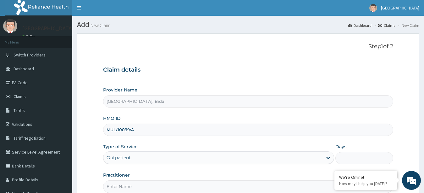
type input "1"
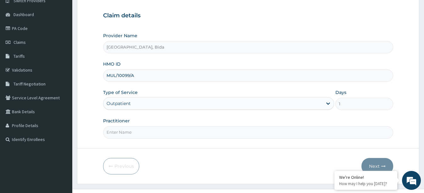
scroll to position [63, 0]
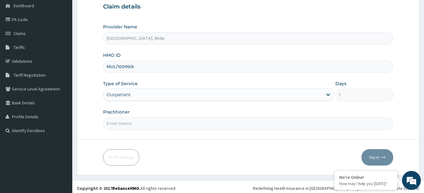
click at [167, 125] on input "Practitioner" at bounding box center [248, 123] width 291 height 12
type input "d"
type input "DR. AUDI"
click at [380, 156] on button "Next" at bounding box center [378, 157] width 32 height 16
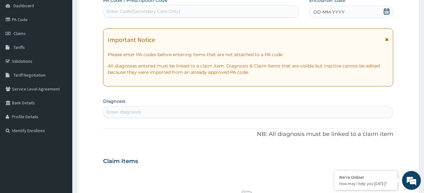
click at [388, 40] on icon at bounding box center [386, 39] width 3 height 4
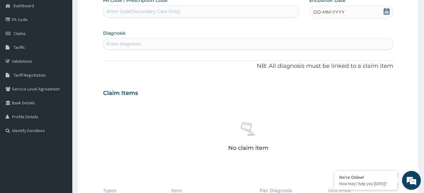
click at [388, 13] on icon at bounding box center [387, 11] width 6 height 6
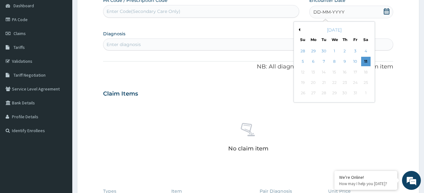
click at [299, 30] on button "Previous Month" at bounding box center [298, 29] width 3 height 3
click at [369, 29] on button "Next Month" at bounding box center [370, 29] width 3 height 3
click at [299, 29] on button "Previous Month" at bounding box center [298, 29] width 3 height 3
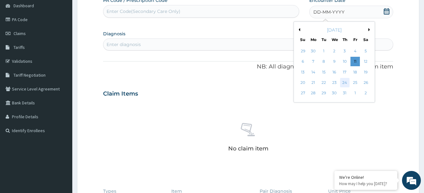
click at [346, 82] on div "24" at bounding box center [344, 82] width 9 height 9
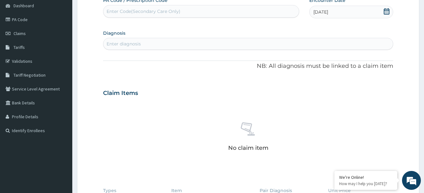
click at [212, 43] on div "Enter diagnosis" at bounding box center [248, 44] width 290 height 10
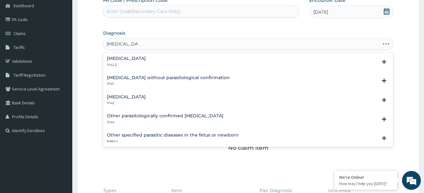
type input "MALARIA FEVER"
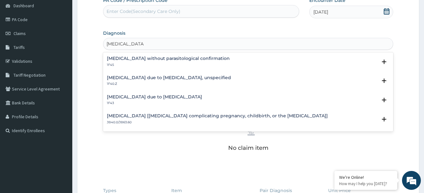
click at [178, 79] on h4 "[MEDICAL_DATA] due to [MEDICAL_DATA], unspecified" at bounding box center [169, 77] width 124 height 5
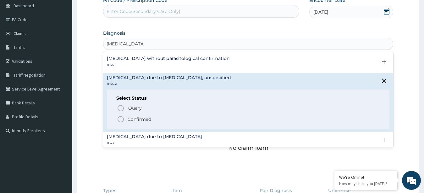
click at [122, 119] on icon "status option filled" at bounding box center [121, 119] width 8 height 8
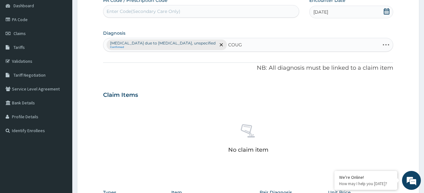
type input "COUGH"
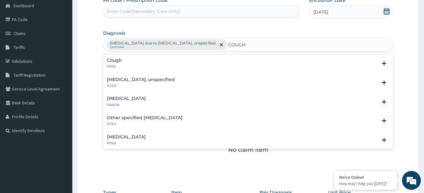
click at [172, 61] on div "Cough MD12" at bounding box center [248, 63] width 283 height 11
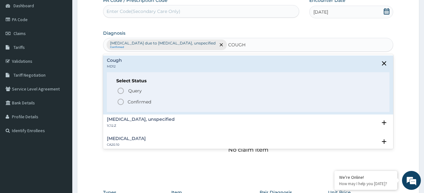
click at [135, 103] on p "Confirmed" at bounding box center [140, 101] width 24 height 6
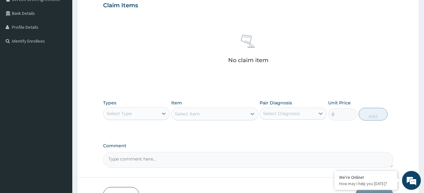
scroll to position [157, 0]
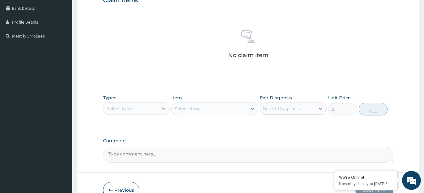
click at [164, 109] on icon at bounding box center [164, 108] width 4 height 2
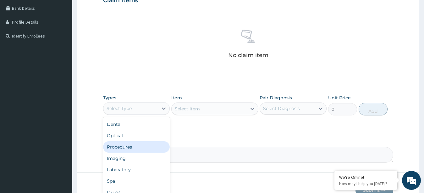
click at [134, 146] on div "Procedures" at bounding box center [136, 146] width 67 height 11
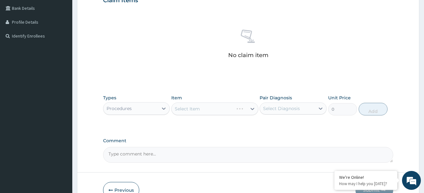
click at [193, 108] on div "Select Item" at bounding box center [214, 108] width 87 height 13
click at [253, 109] on icon at bounding box center [253, 109] width 4 height 2
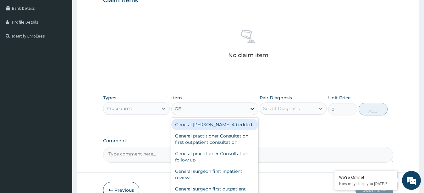
type input "G"
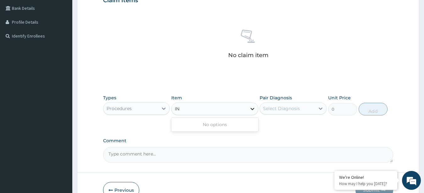
type input "I"
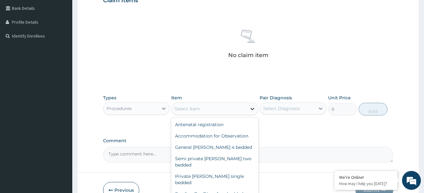
type input "C"
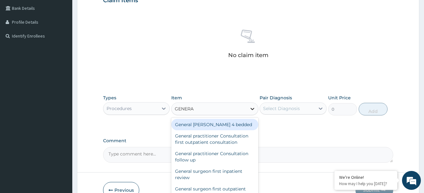
type input "GENERAL"
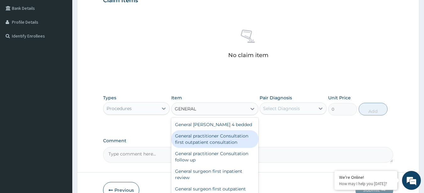
click at [213, 139] on div "General practitioner Consultation first outpatient consultation" at bounding box center [214, 139] width 87 height 18
type input "3795"
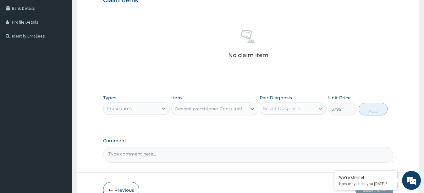
click at [319, 107] on icon at bounding box center [321, 108] width 6 height 6
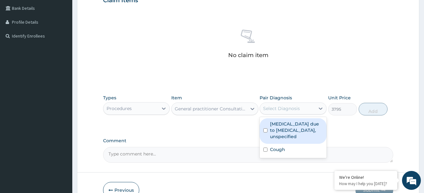
click at [266, 132] on input "checkbox" at bounding box center [266, 130] width 4 height 4
checkbox input "true"
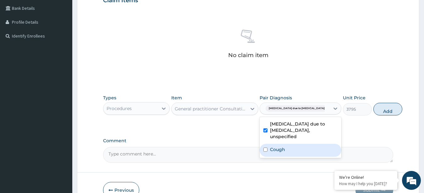
click at [266, 151] on input "checkbox" at bounding box center [266, 149] width 4 height 4
checkbox input "true"
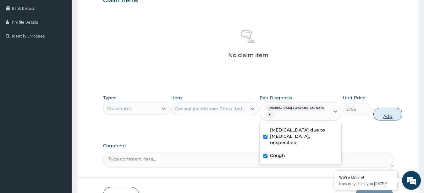
click at [374, 114] on button "Add" at bounding box center [388, 114] width 29 height 13
type input "0"
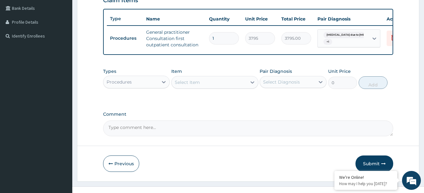
click at [154, 85] on div "Procedures" at bounding box center [130, 82] width 55 height 10
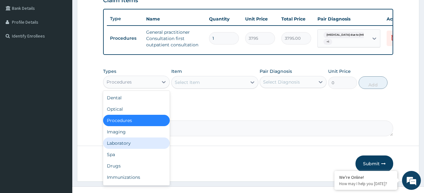
click at [131, 148] on div "Laboratory" at bounding box center [136, 142] width 67 height 11
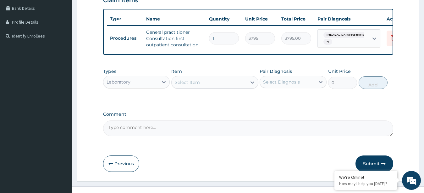
click at [215, 87] on div "Select Item" at bounding box center [209, 82] width 75 height 10
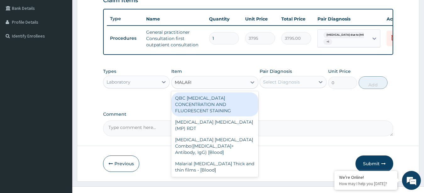
type input "MALARIA"
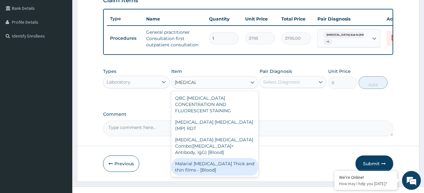
click at [205, 158] on div "Malarial Parasite Thick and thin films - [Blood]" at bounding box center [214, 167] width 87 height 18
type input "1725"
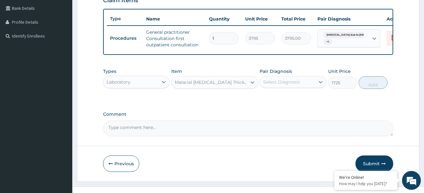
click at [314, 87] on div "Select Diagnosis" at bounding box center [287, 82] width 55 height 10
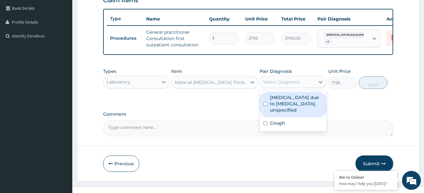
click at [264, 113] on div "Malaria due to Plasmodium falciparum, unspecified" at bounding box center [293, 104] width 67 height 25
checkbox input "true"
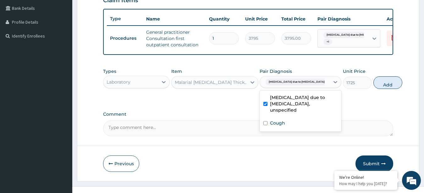
click at [374, 88] on button "Add" at bounding box center [388, 82] width 29 height 13
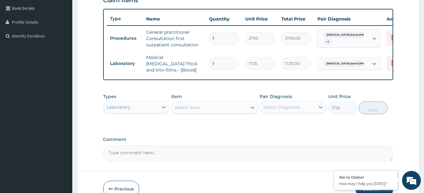
type input "0"
click at [196, 109] on div "Select Item" at bounding box center [187, 107] width 25 height 6
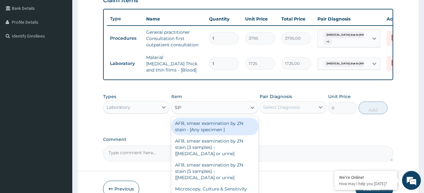
type input "SPUTUM"
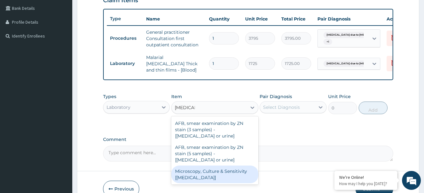
click at [196, 175] on div "Microscopy, Culture & Sensitivity [Sputum]" at bounding box center [214, 174] width 87 height 18
type input "5175"
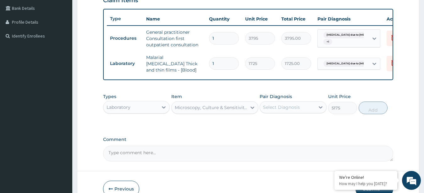
click at [312, 109] on div "Select Diagnosis" at bounding box center [287, 107] width 55 height 10
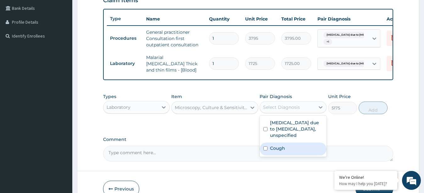
click at [265, 150] on input "checkbox" at bounding box center [266, 148] width 4 height 4
checkbox input "true"
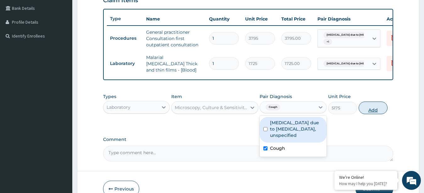
click at [374, 112] on button "Add" at bounding box center [373, 107] width 29 height 13
type input "0"
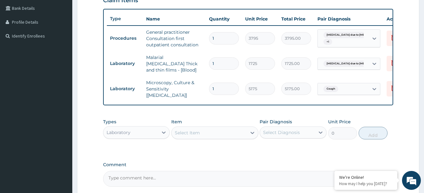
click at [190, 130] on div "Select Item" at bounding box center [187, 132] width 25 height 6
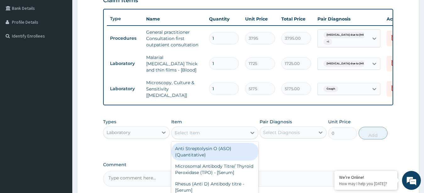
type input "FBC"
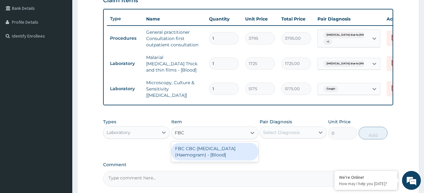
click at [195, 148] on div "FBC CBC-Complete Blood Count (Haemogram) - [Blood]" at bounding box center [214, 151] width 87 height 18
type input "4600"
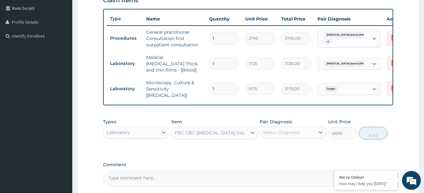
click at [285, 132] on div "Select Diagnosis" at bounding box center [281, 132] width 37 height 6
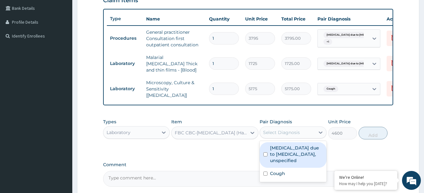
click at [266, 156] on input "checkbox" at bounding box center [266, 154] width 4 height 4
checkbox input "true"
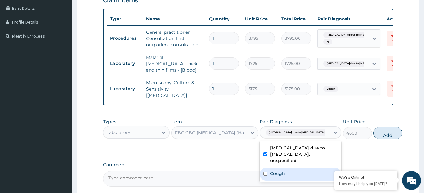
click at [265, 175] on input "checkbox" at bounding box center [266, 173] width 4 height 4
checkbox input "true"
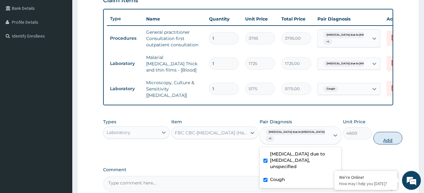
click at [374, 138] on button "Add" at bounding box center [388, 137] width 29 height 13
type input "0"
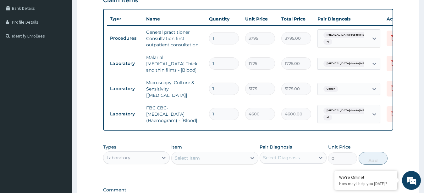
click at [153, 161] on div "Laboratory" at bounding box center [136, 157] width 67 height 13
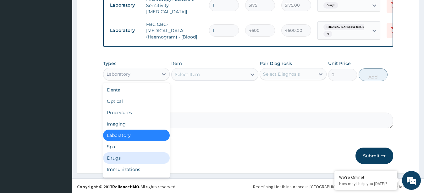
click at [127, 157] on div "Drugs" at bounding box center [136, 157] width 67 height 11
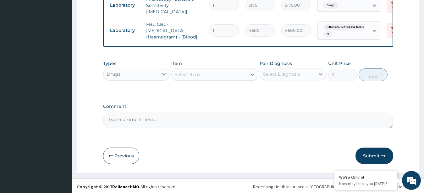
click at [221, 75] on div "Select Item" at bounding box center [209, 74] width 75 height 10
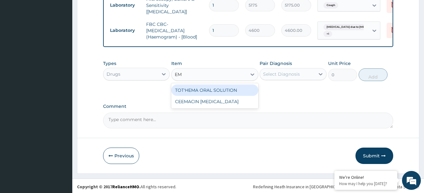
type input "E"
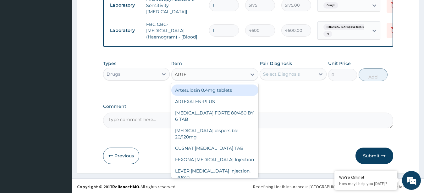
type input "ARTEM"
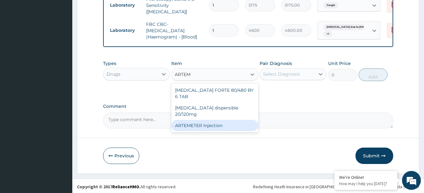
click at [206, 120] on div "ARTEMETER Injection" at bounding box center [214, 125] width 87 height 11
type input "1012"
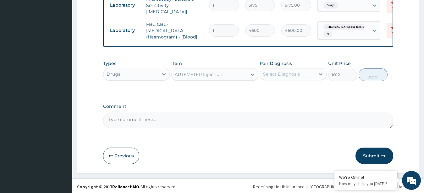
click at [313, 74] on div "Select Diagnosis" at bounding box center [287, 74] width 55 height 10
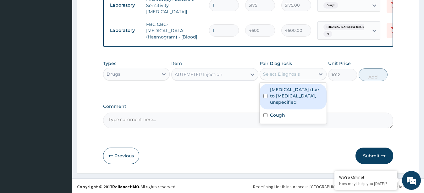
click at [267, 97] on input "checkbox" at bounding box center [266, 96] width 4 height 4
checkbox input "true"
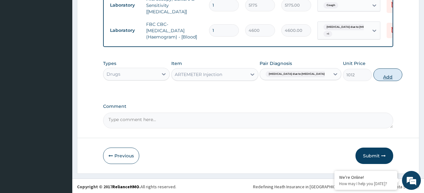
click at [374, 75] on button "Add" at bounding box center [388, 74] width 29 height 13
type input "0"
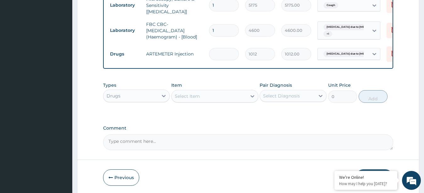
type input "0.00"
type input "3"
type input "3036.00"
type input "3"
click at [193, 95] on div "Select Item" at bounding box center [187, 96] width 25 height 6
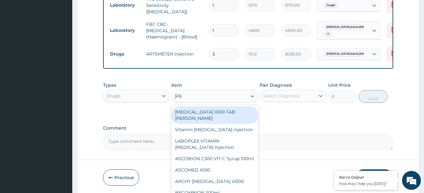
type input "COART"
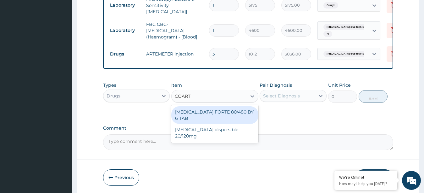
click at [201, 110] on div "COARTEM FORTE 80/480 BY 6 TAB" at bounding box center [214, 115] width 87 height 18
type input "480.7"
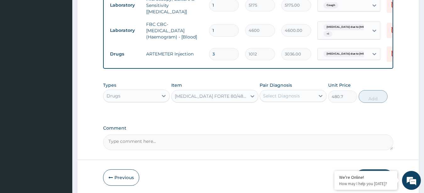
click at [313, 96] on div "Select Diagnosis" at bounding box center [287, 96] width 55 height 10
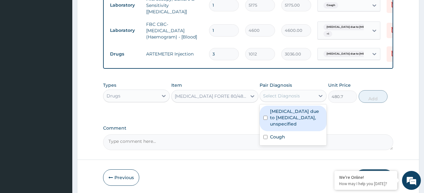
click at [265, 122] on div "Malaria due to Plasmodium falciparum, unspecified" at bounding box center [293, 117] width 67 height 25
checkbox input "true"
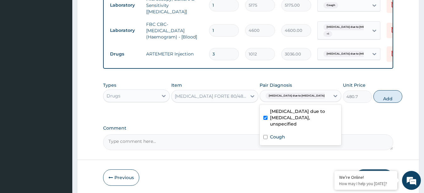
drag, startPoint x: 377, startPoint y: 93, endPoint x: 299, endPoint y: 99, distance: 78.2
click at [377, 93] on button "Add" at bounding box center [388, 96] width 29 height 13
type input "0"
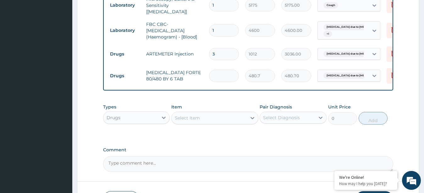
type input "0.00"
type input "6"
type input "2884.20"
type input "6"
click at [194, 117] on div "Select Item" at bounding box center [187, 117] width 25 height 6
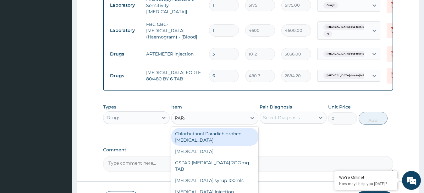
type input "PARACE"
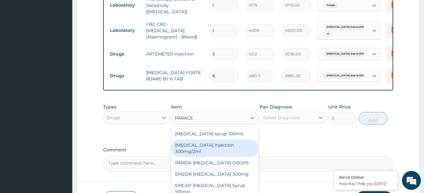
click at [201, 146] on div "PARACETAMOL Injection 300mg/2ml" at bounding box center [214, 148] width 87 height 18
type input "278.3"
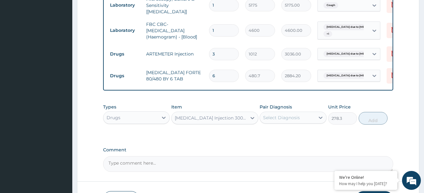
click at [308, 116] on div "Select Diagnosis" at bounding box center [287, 117] width 55 height 10
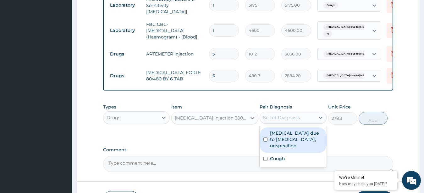
click at [265, 143] on div "Malaria due to Plasmodium falciparum, unspecified" at bounding box center [293, 139] width 67 height 25
checkbox input "true"
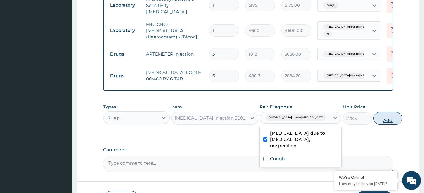
click at [374, 120] on button "Add" at bounding box center [388, 118] width 29 height 13
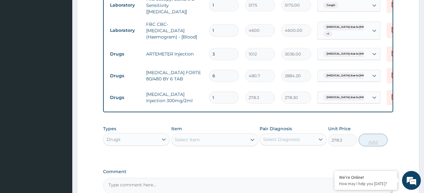
type input "0"
type input "0.00"
type input "3"
type input "834.90"
type input "3"
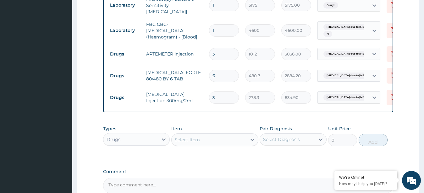
click at [226, 138] on div "Select Item" at bounding box center [209, 139] width 75 height 10
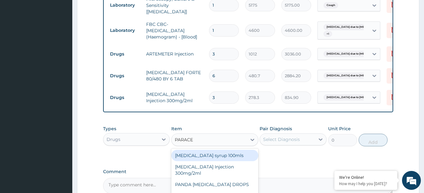
type input "PARACET"
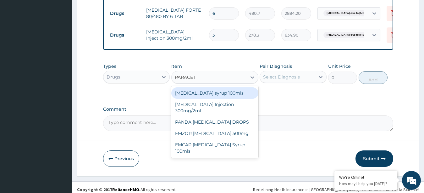
scroll to position [304, 0]
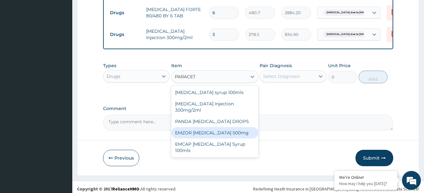
click at [218, 130] on div "EMZOR PARACETAMOL 500mg" at bounding box center [214, 132] width 87 height 11
type input "25.3"
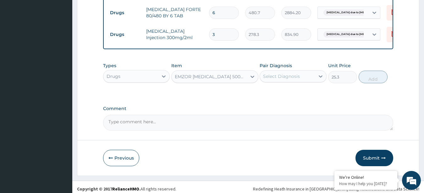
click at [291, 74] on div "Select Diagnosis" at bounding box center [281, 76] width 37 height 6
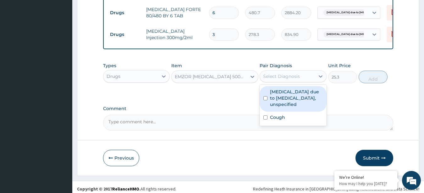
click at [276, 93] on label "Malaria due to Plasmodium falciparum, unspecified" at bounding box center [296, 97] width 53 height 19
checkbox input "true"
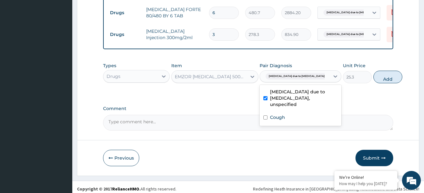
click at [374, 77] on button "Add" at bounding box center [388, 76] width 29 height 13
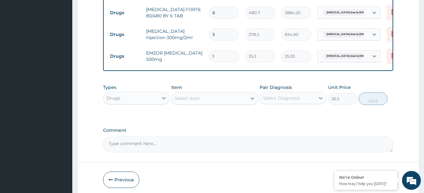
type input "0"
type input "15"
type input "379.50"
type input "15"
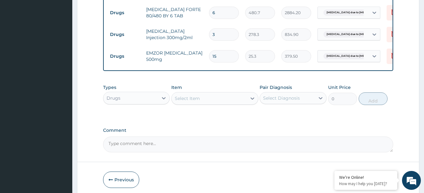
click at [188, 97] on div "Select Item" at bounding box center [187, 98] width 25 height 6
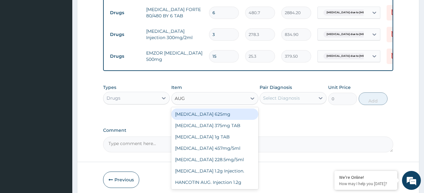
type input "AUGM"
click at [190, 112] on div "AUGMENTIN 625mg" at bounding box center [214, 113] width 87 height 11
type input "948.75"
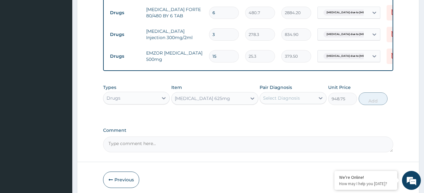
click at [286, 97] on div "Select Diagnosis" at bounding box center [281, 98] width 37 height 6
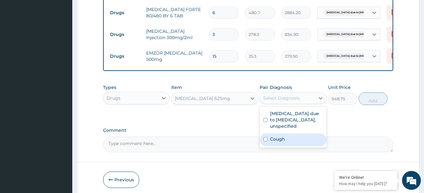
click at [268, 141] on input "checkbox" at bounding box center [266, 139] width 4 height 4
checkbox input "true"
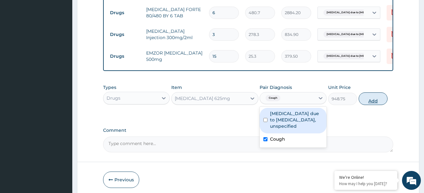
click at [373, 98] on button "Add" at bounding box center [373, 98] width 29 height 13
type input "0"
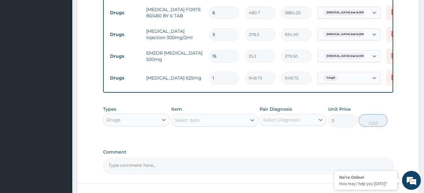
type input "14"
type input "13282.50"
type input "14"
click at [198, 119] on div "Select Item" at bounding box center [187, 120] width 25 height 6
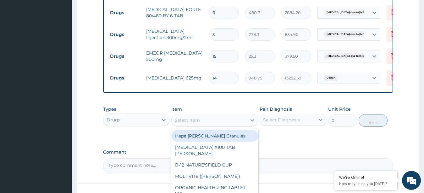
type input "AZIT"
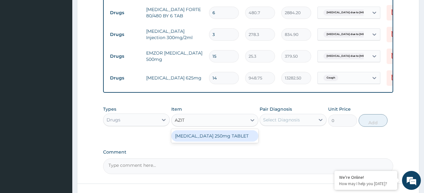
click at [201, 131] on div "AZITHROMYCIN 250mg TABLET" at bounding box center [214, 135] width 87 height 11
type input "189.75"
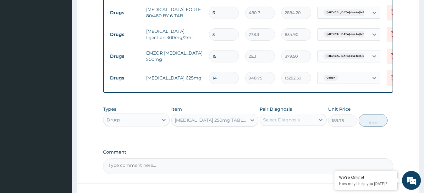
click at [312, 117] on div "Select Diagnosis" at bounding box center [287, 119] width 55 height 10
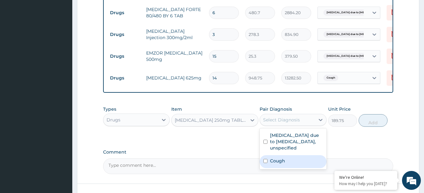
click at [267, 163] on input "checkbox" at bounding box center [266, 161] width 4 height 4
checkbox input "true"
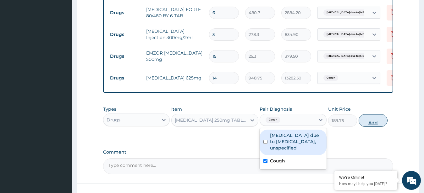
click at [371, 120] on button "Add" at bounding box center [373, 120] width 29 height 13
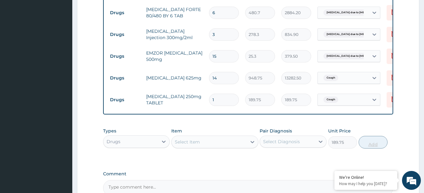
type input "0"
type input "14"
type input "2656.50"
type input "14"
click at [221, 141] on div "Select Item" at bounding box center [209, 142] width 75 height 10
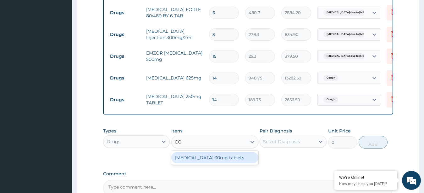
type input "C"
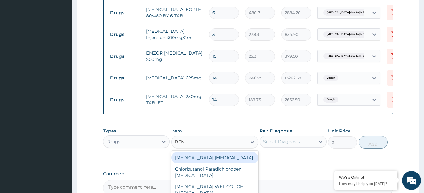
type input "BENY"
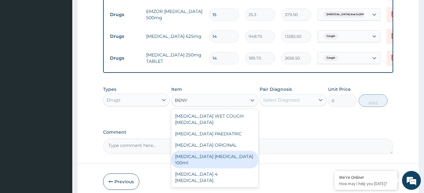
scroll to position [366, 0]
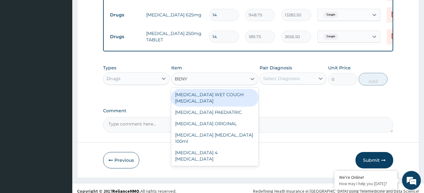
click at [208, 92] on div "BENYLIN WET COUGH MENTHOL" at bounding box center [214, 98] width 87 height 18
type input "1897.5"
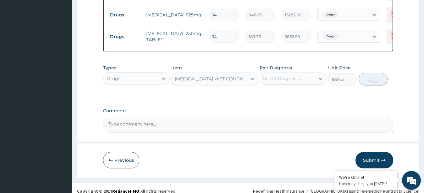
click at [293, 77] on div "Select Diagnosis" at bounding box center [281, 78] width 37 height 6
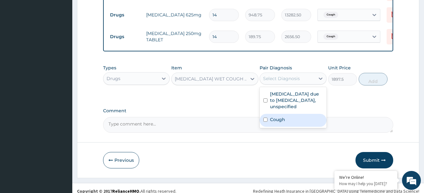
click at [266, 121] on input "checkbox" at bounding box center [266, 119] width 4 height 4
checkbox input "true"
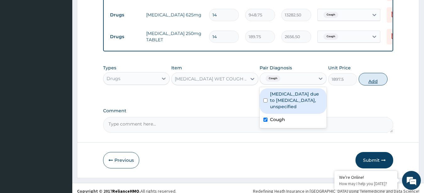
click at [376, 78] on button "Add" at bounding box center [373, 79] width 29 height 13
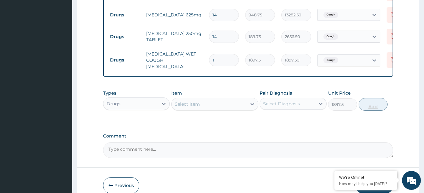
type input "0"
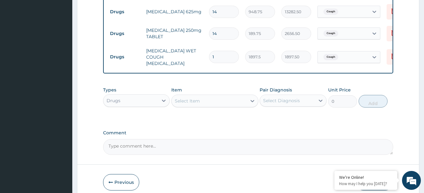
scroll to position [393, 0]
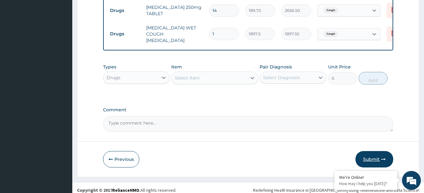
click at [372, 153] on button "Submit" at bounding box center [375, 159] width 38 height 16
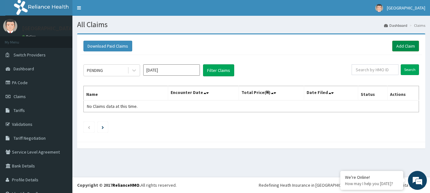
click at [396, 43] on link "Add Claim" at bounding box center [405, 46] width 27 height 11
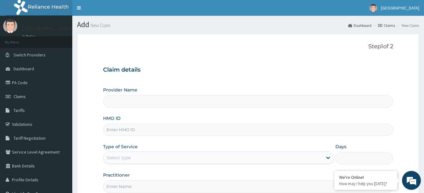
type input "[GEOGRAPHIC_DATA], Bida"
click at [143, 128] on input "HMO ID" at bounding box center [248, 129] width 291 height 12
type input "MUL/10099/A"
click at [204, 159] on div "Select type" at bounding box center [213, 157] width 220 height 10
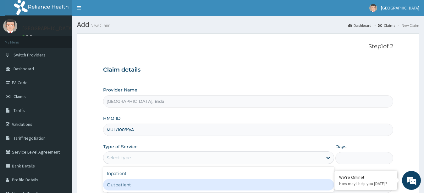
click at [161, 183] on div "Outpatient" at bounding box center [219, 184] width 232 height 11
type input "1"
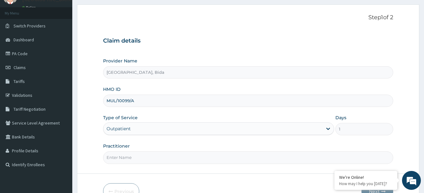
scroll to position [66, 0]
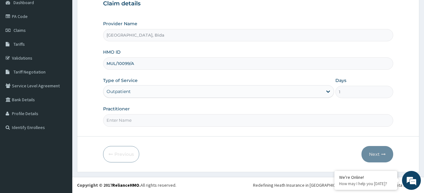
click at [139, 122] on input "Practitioner" at bounding box center [248, 120] width 291 height 12
type input "DR. MOHAMMED"
click at [377, 153] on button "Next" at bounding box center [378, 154] width 32 height 16
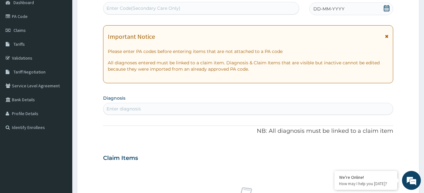
click at [388, 36] on icon at bounding box center [386, 36] width 3 height 4
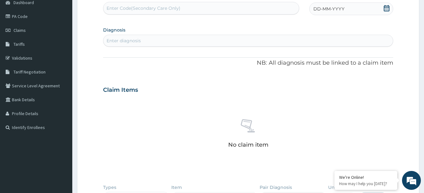
click at [203, 39] on div "Enter diagnosis" at bounding box center [248, 41] width 290 height 10
click at [387, 8] on icon at bounding box center [387, 8] width 6 height 6
click at [299, 26] on button "Previous Month" at bounding box center [298, 26] width 3 height 3
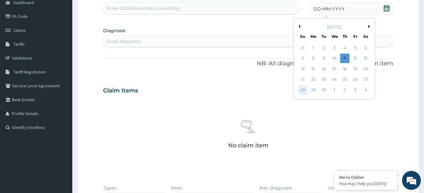
click at [304, 89] on div "28" at bounding box center [303, 89] width 9 height 9
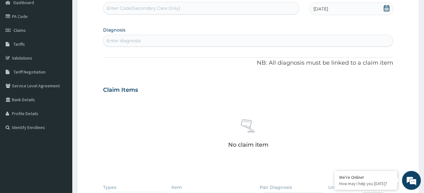
click at [247, 38] on div "Enter diagnosis" at bounding box center [248, 41] width 290 height 10
type input "MALARIA FEVER"
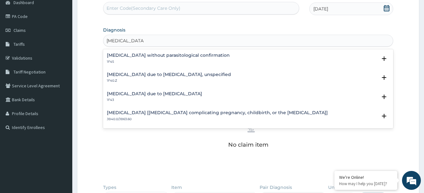
click at [189, 78] on p "1F40.Z" at bounding box center [169, 80] width 124 height 4
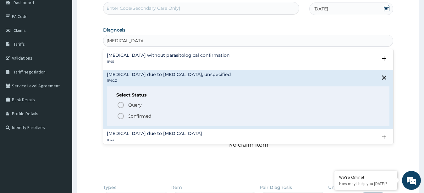
click at [131, 117] on p "Confirmed" at bounding box center [140, 116] width 24 height 6
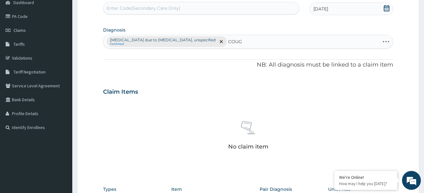
type input "COUGH"
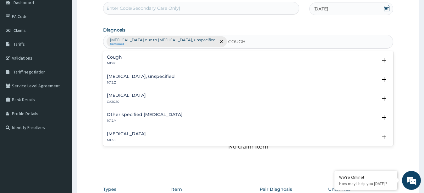
click at [215, 59] on div "Cough MD12" at bounding box center [248, 60] width 283 height 11
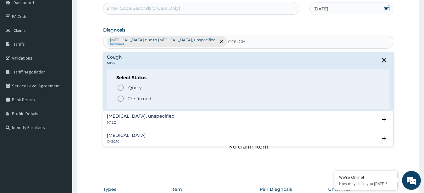
click at [135, 99] on p "Confirmed" at bounding box center [140, 98] width 24 height 6
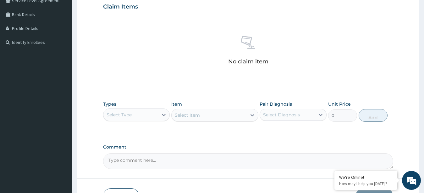
scroll to position [153, 0]
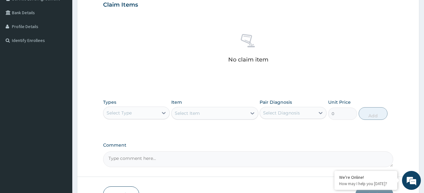
click at [161, 114] on icon at bounding box center [164, 112] width 6 height 6
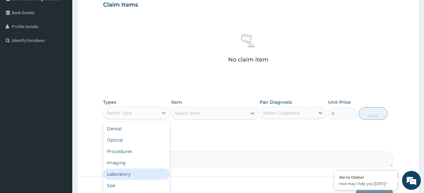
click at [130, 174] on div "Laboratory" at bounding box center [136, 173] width 67 height 11
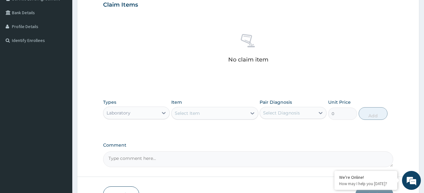
click at [214, 111] on div "Select Item" at bounding box center [209, 113] width 75 height 10
type input "L"
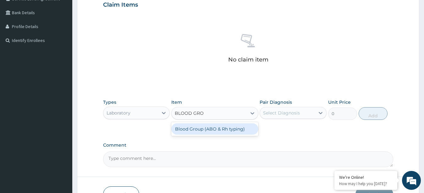
type input "BLOOD GROU"
click at [212, 129] on div "Blood Group (ABO & Rh typing)" at bounding box center [214, 128] width 87 height 11
type input "2300"
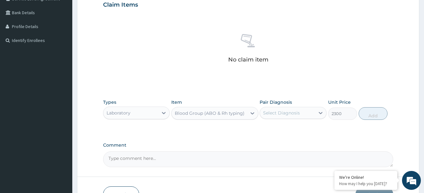
click at [297, 112] on div "Select Diagnosis" at bounding box center [281, 112] width 37 height 6
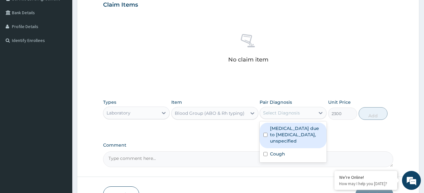
click at [265, 137] on input "checkbox" at bounding box center [266, 134] width 4 height 4
checkbox input "true"
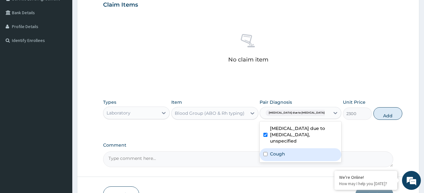
click at [265, 156] on input "checkbox" at bounding box center [266, 154] width 4 height 4
checkbox input "true"
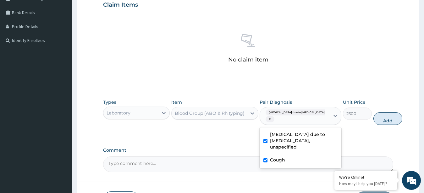
click at [374, 119] on button "Add" at bounding box center [388, 118] width 29 height 13
type input "0"
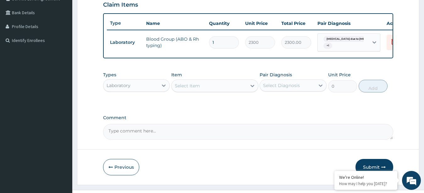
click at [197, 89] on div "Select Item" at bounding box center [187, 85] width 25 height 6
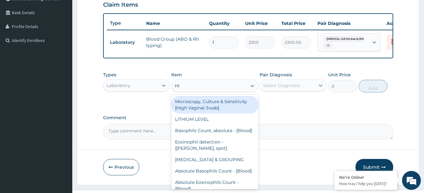
type input "HIV"
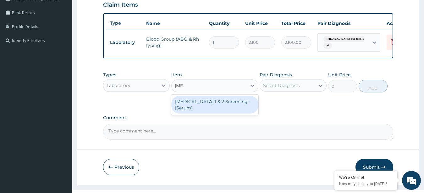
click at [199, 105] on div "HIV 1 & 2 Screening - [Serum]" at bounding box center [214, 105] width 87 height 18
type input "2875"
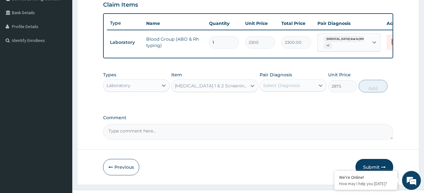
click at [288, 88] on div "Select Diagnosis" at bounding box center [281, 85] width 37 height 6
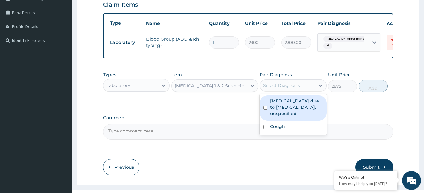
click at [265, 109] on input "checkbox" at bounding box center [266, 107] width 4 height 4
checkbox input "true"
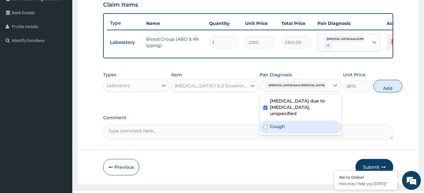
click at [264, 129] on input "checkbox" at bounding box center [266, 127] width 4 height 4
checkbox input "true"
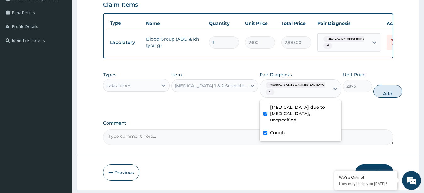
click at [374, 98] on button "Add" at bounding box center [388, 91] width 29 height 13
type input "0"
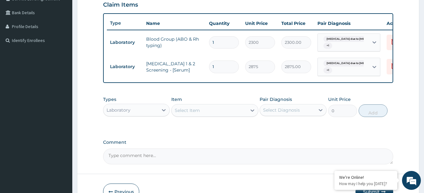
click at [197, 113] on div "Select Item" at bounding box center [187, 110] width 25 height 6
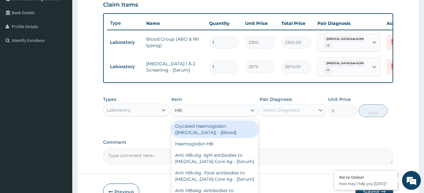
type input "HBSA"
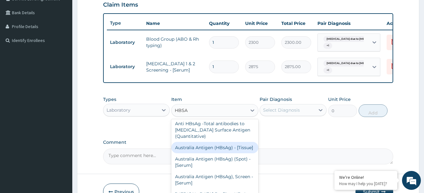
scroll to position [196, 0]
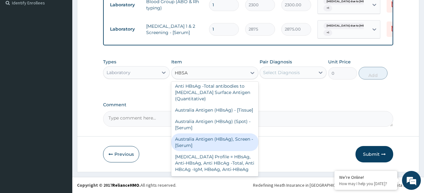
click at [213, 142] on div "Australia Antigen (HBsAg), Screen - [Serum]" at bounding box center [214, 142] width 87 height 18
type input "2875"
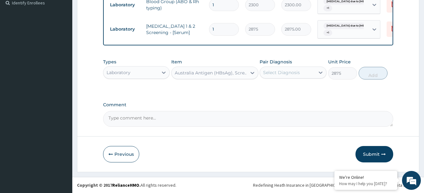
click at [280, 73] on div "Select Diagnosis" at bounding box center [281, 72] width 37 height 6
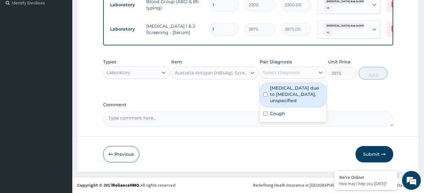
click at [266, 96] on input "checkbox" at bounding box center [266, 94] width 4 height 4
checkbox input "true"
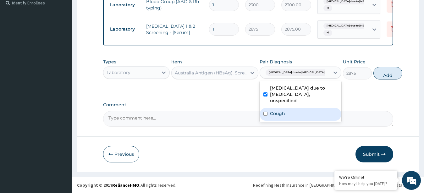
click at [265, 115] on input "checkbox" at bounding box center [266, 113] width 4 height 4
checkbox input "true"
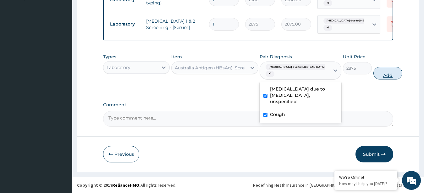
click at [374, 79] on button "Add" at bounding box center [388, 73] width 29 height 13
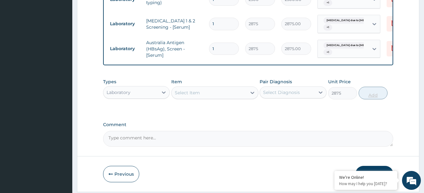
type input "0"
click at [194, 96] on div "Select Item" at bounding box center [187, 92] width 25 height 6
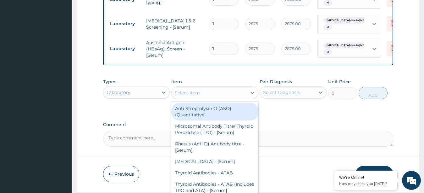
type input "HCV"
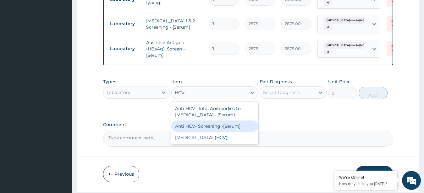
click at [197, 131] on div "Anti HCV- Screening -[Serum]" at bounding box center [214, 125] width 87 height 11
type input "3450"
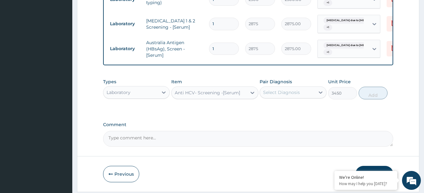
click at [311, 97] on div "Select Diagnosis" at bounding box center [287, 92] width 55 height 10
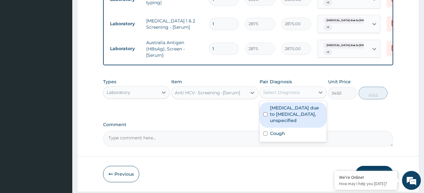
click at [266, 116] on input "checkbox" at bounding box center [266, 114] width 4 height 4
checkbox input "true"
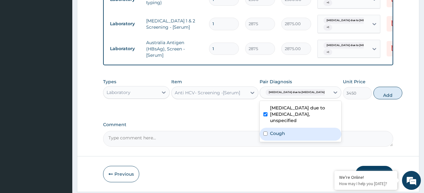
click at [266, 135] on input "checkbox" at bounding box center [266, 133] width 4 height 4
checkbox input "true"
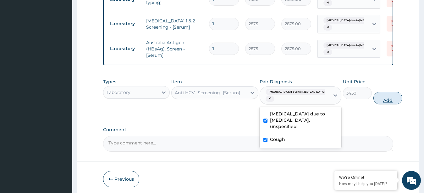
click at [374, 103] on button "Add" at bounding box center [388, 98] width 29 height 13
type input "0"
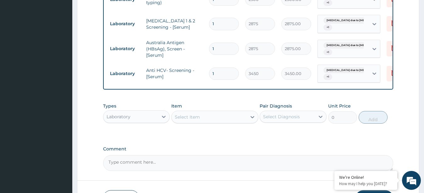
click at [197, 120] on div "Select Item" at bounding box center [187, 117] width 25 height 6
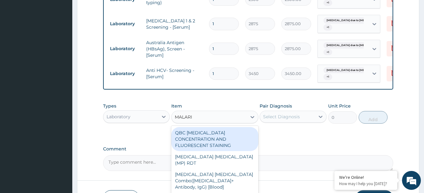
type input "MALARIA"
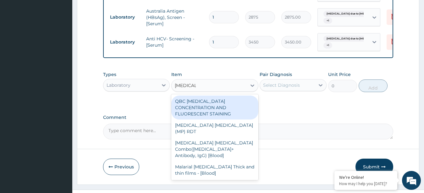
scroll to position [245, 0]
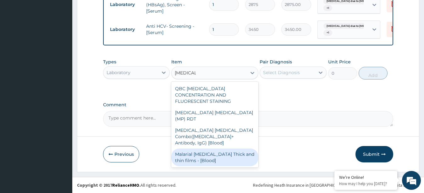
click at [218, 148] on div "Malarial Parasite Thick and thin films - [Blood]" at bounding box center [214, 157] width 87 height 18
type input "1725"
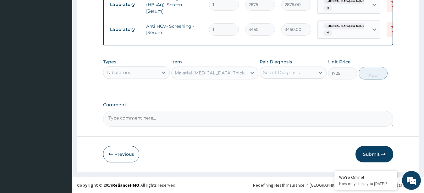
click at [307, 70] on div "Select Diagnosis" at bounding box center [287, 72] width 55 height 10
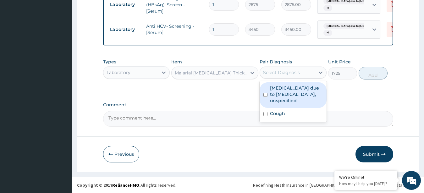
click at [267, 97] on input "checkbox" at bounding box center [266, 94] width 4 height 4
checkbox input "true"
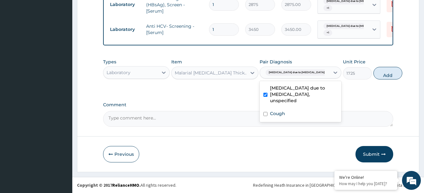
click at [374, 75] on button "Add" at bounding box center [388, 73] width 29 height 13
type input "0"
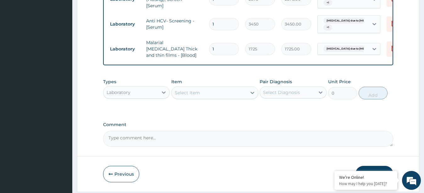
click at [206, 95] on div "Select Item" at bounding box center [209, 92] width 75 height 10
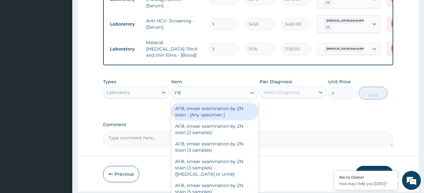
type input "FBC"
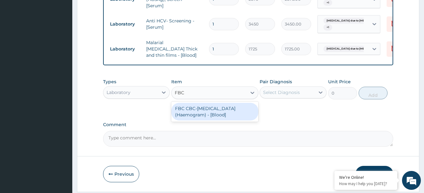
click at [208, 112] on div "FBC CBC-Complete Blood Count (Haemogram) - [Blood]" at bounding box center [214, 112] width 87 height 18
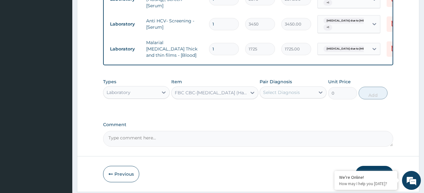
type input "4600"
click at [296, 94] on div "Select Diagnosis" at bounding box center [281, 92] width 37 height 6
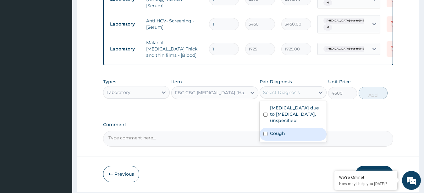
click at [267, 136] on input "checkbox" at bounding box center [266, 133] width 4 height 4
checkbox input "true"
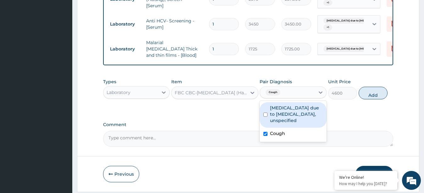
click at [373, 97] on button "Add" at bounding box center [373, 92] width 29 height 13
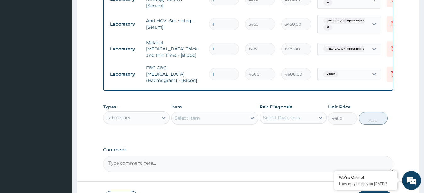
type input "0"
click at [153, 122] on div "Laboratory" at bounding box center [130, 117] width 55 height 10
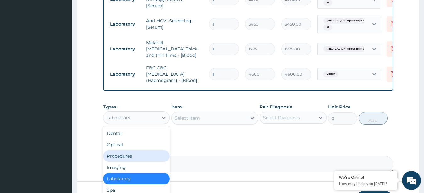
click at [131, 158] on div "Procedures" at bounding box center [136, 155] width 67 height 11
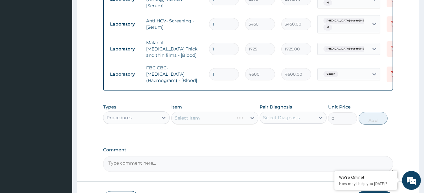
click at [206, 120] on div "Select Item" at bounding box center [214, 117] width 87 height 13
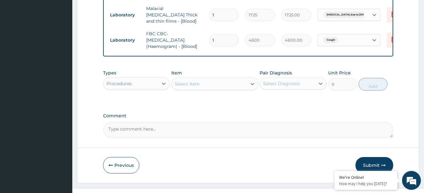
scroll to position [292, 0]
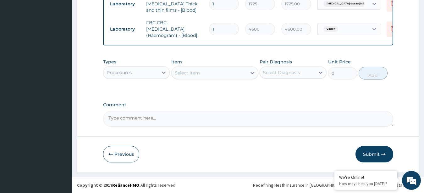
click at [237, 73] on div "Select Item" at bounding box center [209, 73] width 75 height 10
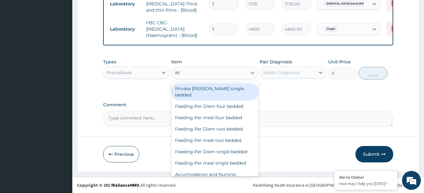
type input "INTERN"
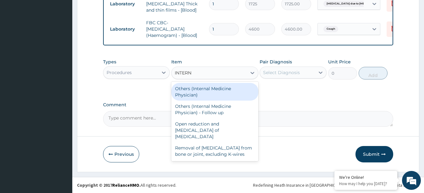
click at [226, 89] on div "Others (Internal Medicine Physician)" at bounding box center [214, 92] width 87 height 18
type input "23000"
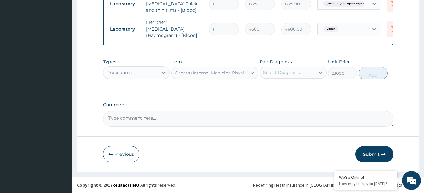
click at [306, 74] on div "Select Diagnosis" at bounding box center [287, 72] width 55 height 10
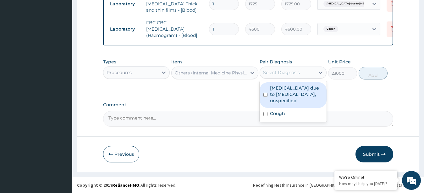
click at [267, 97] on input "checkbox" at bounding box center [266, 94] width 4 height 4
checkbox input "true"
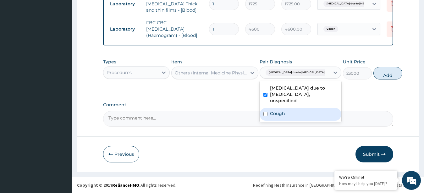
click at [264, 116] on input "checkbox" at bounding box center [266, 114] width 4 height 4
checkbox input "true"
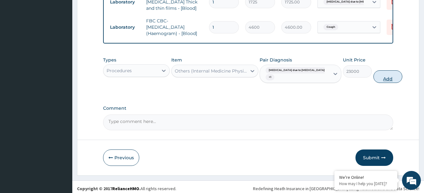
click at [374, 79] on button "Add" at bounding box center [388, 76] width 29 height 13
type input "0"
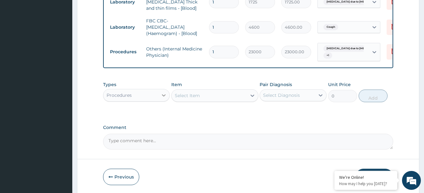
click at [165, 96] on icon at bounding box center [164, 95] width 4 height 2
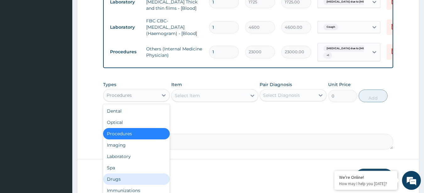
click at [124, 180] on div "Drugs" at bounding box center [136, 178] width 67 height 11
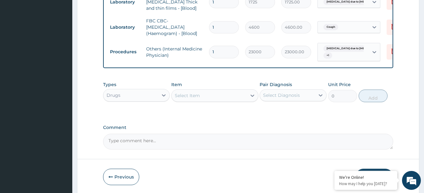
click at [210, 98] on div "Select Item" at bounding box center [209, 95] width 75 height 10
type input "E"
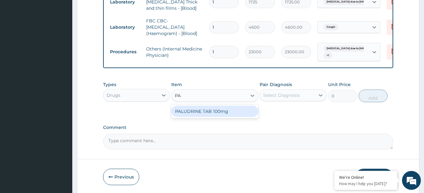
type input "P"
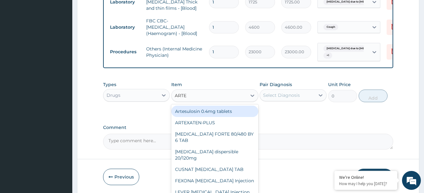
type input "ARTEM"
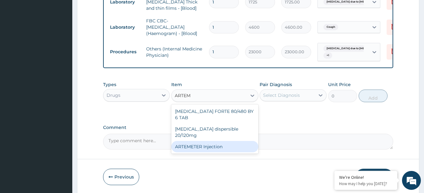
click at [203, 141] on div "ARTEMETER Injection" at bounding box center [214, 146] width 87 height 11
type input "1012"
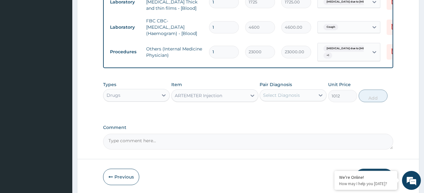
click at [286, 98] on div "Select Diagnosis" at bounding box center [281, 95] width 37 height 6
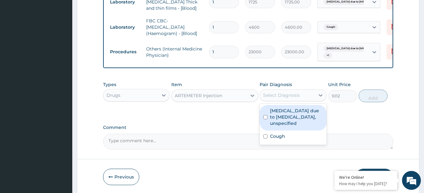
click at [266, 119] on input "checkbox" at bounding box center [266, 117] width 4 height 4
checkbox input "true"
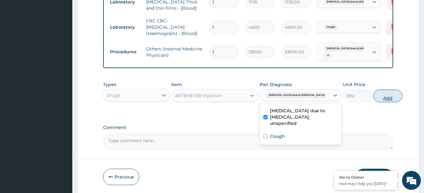
click at [375, 100] on button "Add" at bounding box center [388, 95] width 29 height 13
type input "0"
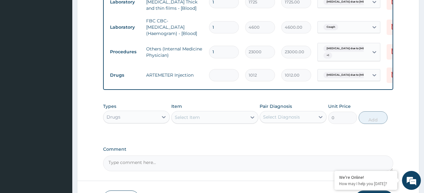
type input "0.00"
type input "3"
type input "3036.00"
type input "3"
click at [188, 120] on div "Select Item" at bounding box center [187, 117] width 25 height 6
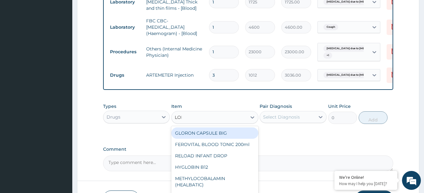
type input "LONART"
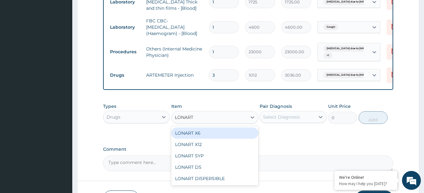
click at [189, 136] on div "LONART X6" at bounding box center [214, 132] width 87 height 11
type input "506"
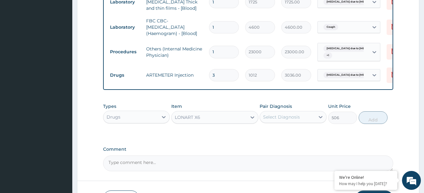
click at [291, 118] on div "Select Diagnosis" at bounding box center [281, 117] width 37 height 6
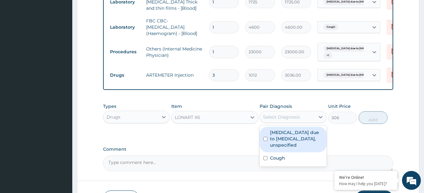
click at [265, 141] on input "checkbox" at bounding box center [266, 139] width 4 height 4
checkbox input "true"
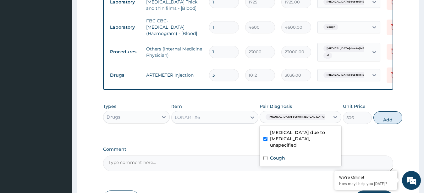
click at [374, 122] on button "Add" at bounding box center [388, 117] width 29 height 13
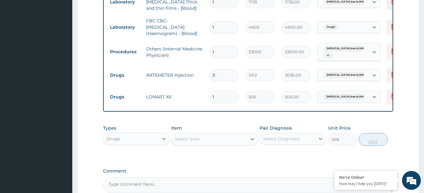
type input "0"
type input "0.00"
type input "6"
type input "3036.00"
type input "6"
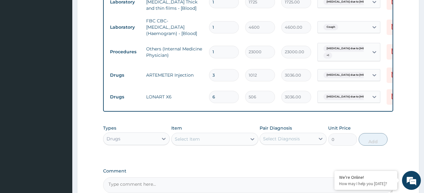
click at [203, 140] on div "Select Item" at bounding box center [209, 139] width 75 height 10
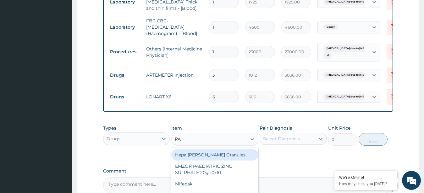
type input "PARACETA"
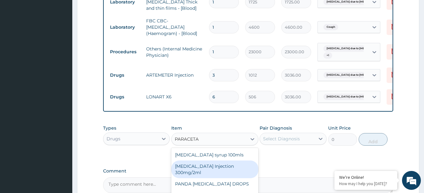
click at [203, 174] on div "PARACETAMOL Injection 300mg/2ml" at bounding box center [214, 169] width 87 height 18
type input "278.3"
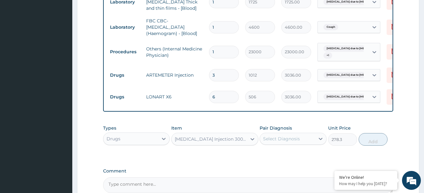
drag, startPoint x: 316, startPoint y: 140, endPoint x: 305, endPoint y: 145, distance: 12.4
click at [316, 140] on div at bounding box center [320, 138] width 11 height 11
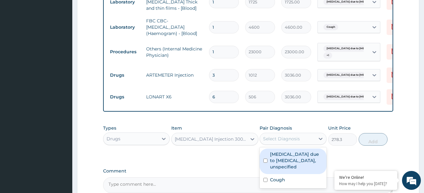
click at [266, 162] on input "checkbox" at bounding box center [266, 160] width 4 height 4
checkbox input "true"
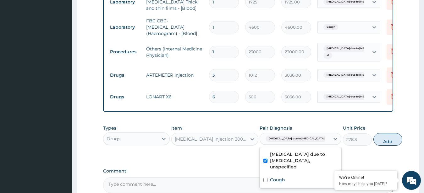
click at [375, 142] on button "Add" at bounding box center [388, 139] width 29 height 13
type input "0"
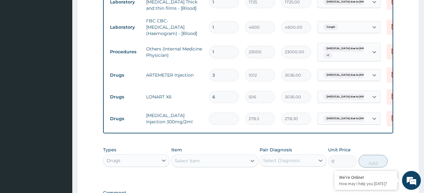
type input "0.00"
type input "3"
type input "834.90"
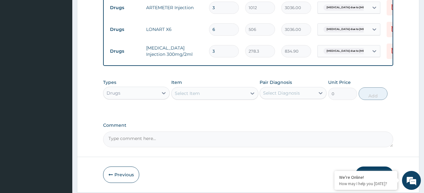
scroll to position [382, 0]
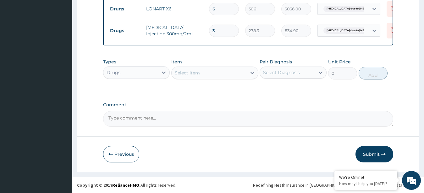
type input "3"
click at [196, 70] on div "Select Item" at bounding box center [187, 73] width 25 height 6
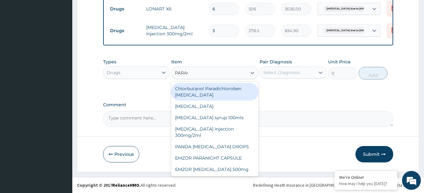
type input "PARACETA"
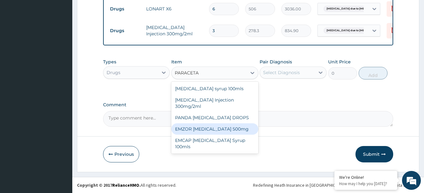
click at [205, 131] on div "EMZOR PARACETAMOL 500mg" at bounding box center [214, 128] width 87 height 11
type input "25.3"
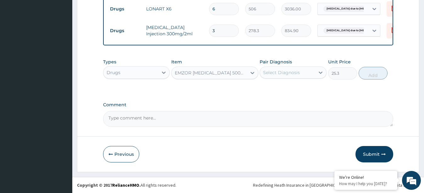
click at [283, 70] on div "Select Diagnosis" at bounding box center [281, 72] width 37 height 6
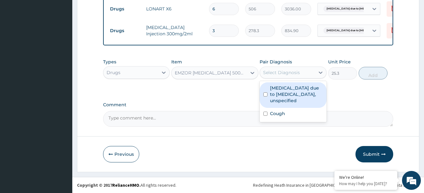
click at [267, 96] on input "checkbox" at bounding box center [266, 94] width 4 height 4
checkbox input "true"
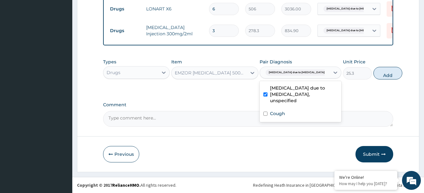
click at [374, 76] on button "Add" at bounding box center [388, 73] width 29 height 13
type input "0"
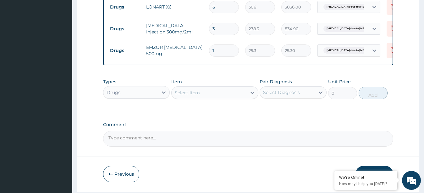
type input "15"
type input "379.50"
type input "15"
click at [204, 95] on div "Select Item" at bounding box center [209, 92] width 75 height 10
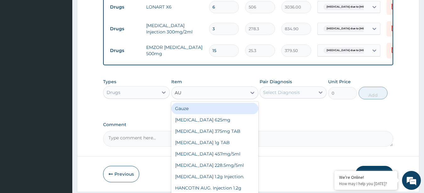
type input "AUG"
click at [205, 110] on div "AUGMENTIN 625mg" at bounding box center [214, 108] width 87 height 11
type input "948.75"
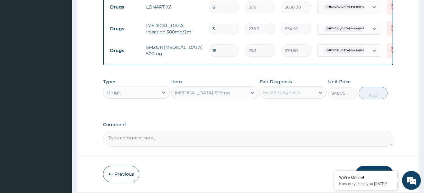
drag, startPoint x: 307, startPoint y: 95, endPoint x: 301, endPoint y: 100, distance: 8.1
click at [307, 95] on div "Select Diagnosis" at bounding box center [287, 92] width 55 height 10
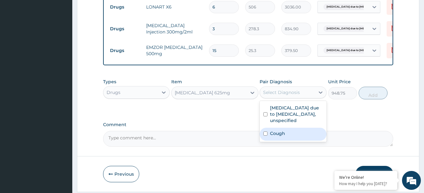
click at [266, 135] on input "checkbox" at bounding box center [266, 133] width 4 height 4
checkbox input "true"
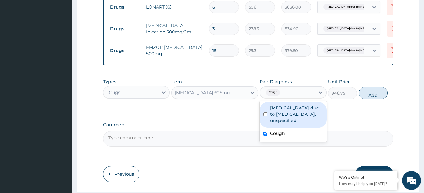
click at [377, 97] on button "Add" at bounding box center [373, 92] width 29 height 13
type input "0"
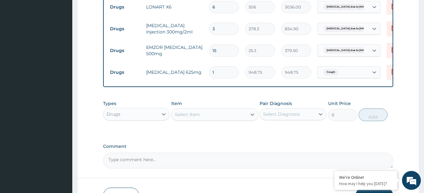
click at [224, 117] on div "Select Item" at bounding box center [209, 114] width 75 height 10
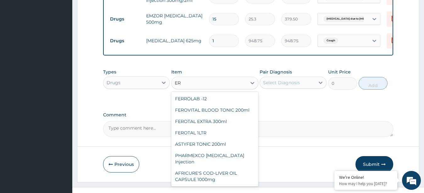
scroll to position [476, 0]
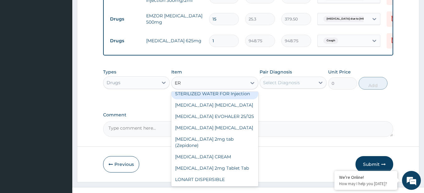
type input "ERY"
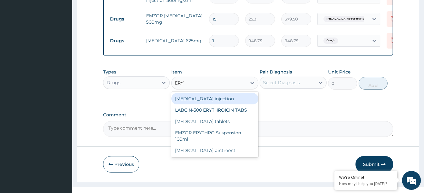
scroll to position [0, 0]
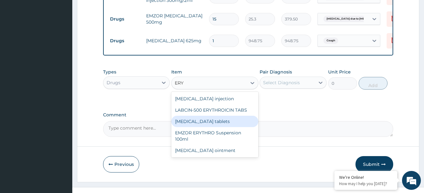
click at [201, 124] on div "Erythromycin tablets" at bounding box center [214, 120] width 87 height 11
type input "221.375"
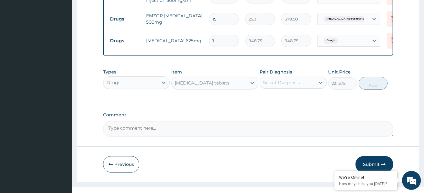
click at [283, 83] on div "Select Diagnosis" at bounding box center [281, 82] width 37 height 6
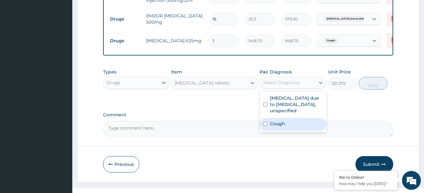
click at [266, 126] on input "checkbox" at bounding box center [266, 123] width 4 height 4
checkbox input "true"
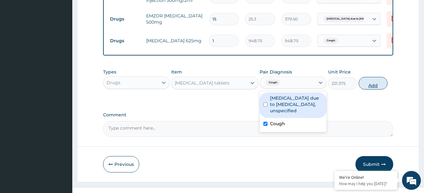
click at [373, 88] on button "Add" at bounding box center [373, 83] width 29 height 13
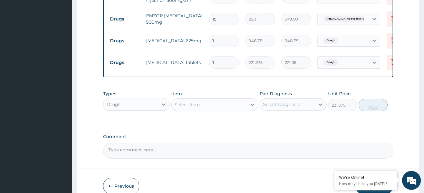
type input "0"
type input "14"
type input "3099.25"
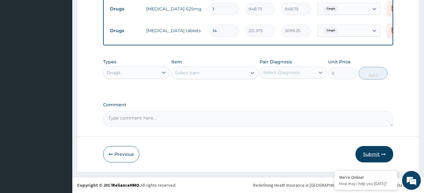
click at [376, 155] on button "Submit" at bounding box center [375, 154] width 38 height 16
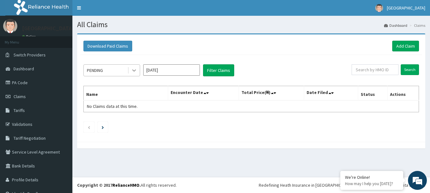
click at [136, 70] on icon at bounding box center [134, 71] width 4 height 2
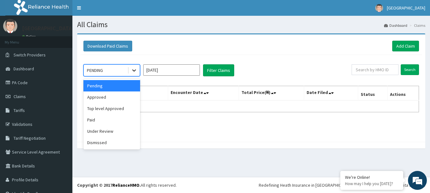
click at [135, 70] on icon at bounding box center [134, 71] width 4 height 2
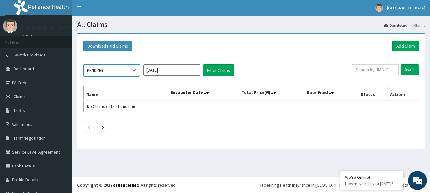
click at [187, 71] on input "[DATE]" at bounding box center [171, 69] width 57 height 11
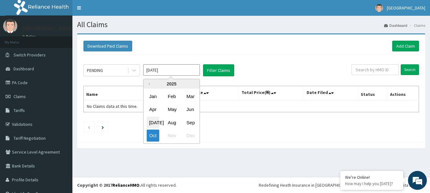
click at [152, 121] on div "[DATE]" at bounding box center [153, 122] width 13 height 12
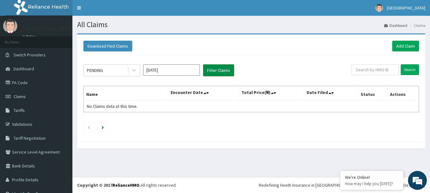
click at [216, 69] on button "Filter Claims" at bounding box center [218, 70] width 31 height 12
click at [218, 71] on button "Filter Claims" at bounding box center [218, 70] width 31 height 12
click at [191, 72] on input "[DATE]" at bounding box center [171, 69] width 57 height 11
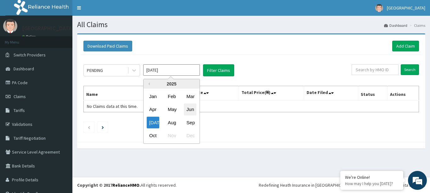
click at [190, 108] on div "Jun" at bounding box center [190, 109] width 13 height 12
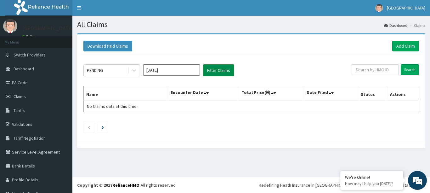
click at [219, 71] on button "Filter Claims" at bounding box center [218, 70] width 31 height 12
click at [180, 71] on input "[DATE]" at bounding box center [171, 69] width 57 height 11
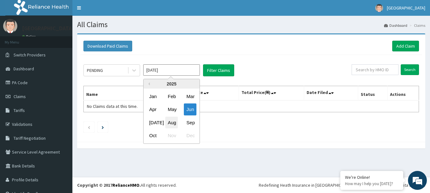
click at [172, 123] on div "Aug" at bounding box center [171, 122] width 13 height 12
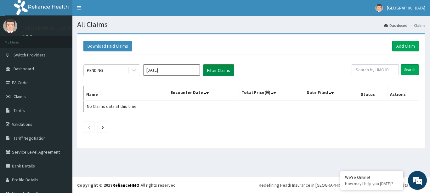
click at [217, 68] on button "Filter Claims" at bounding box center [218, 70] width 31 height 12
click at [185, 72] on input "[DATE]" at bounding box center [171, 69] width 57 height 11
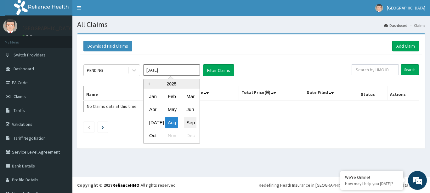
click at [191, 125] on div "Sep" at bounding box center [190, 122] width 13 height 12
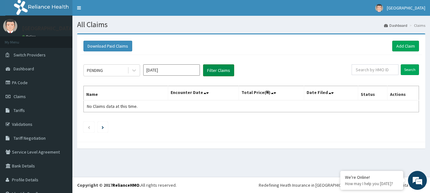
click at [220, 70] on button "Filter Claims" at bounding box center [218, 70] width 31 height 12
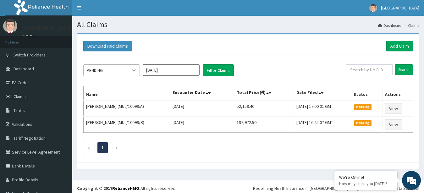
click at [136, 70] on icon at bounding box center [134, 71] width 4 height 2
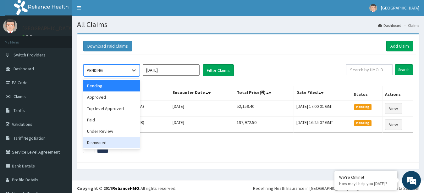
click at [105, 143] on div "Dismissed" at bounding box center [111, 142] width 57 height 11
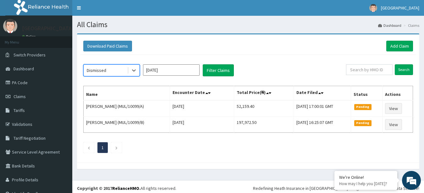
click at [168, 69] on input "[DATE]" at bounding box center [171, 69] width 57 height 11
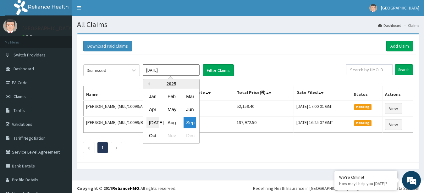
click at [154, 119] on div "[DATE]" at bounding box center [153, 122] width 13 height 12
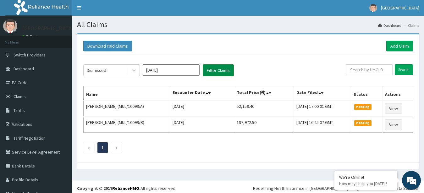
click at [217, 72] on button "Filter Claims" at bounding box center [218, 70] width 31 height 12
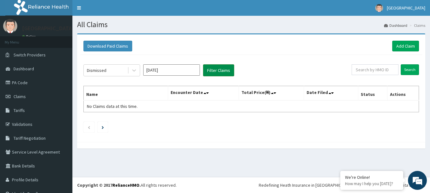
click at [217, 72] on button "Filter Claims" at bounding box center [218, 70] width 31 height 12
click at [137, 68] on div at bounding box center [133, 69] width 11 height 11
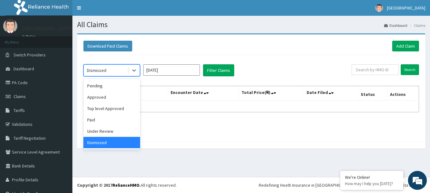
click at [184, 71] on input "[DATE]" at bounding box center [171, 69] width 57 height 11
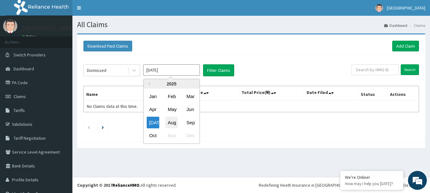
click at [173, 124] on div "Aug" at bounding box center [171, 122] width 13 height 12
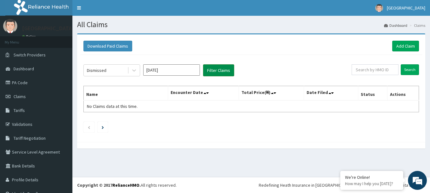
click at [214, 74] on button "Filter Claims" at bounding box center [218, 70] width 31 height 12
click at [186, 74] on input "[DATE]" at bounding box center [171, 69] width 57 height 11
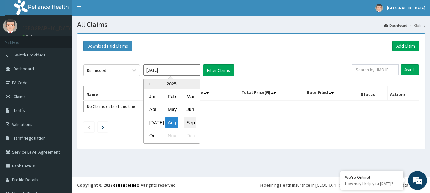
click at [188, 121] on div "Sep" at bounding box center [190, 122] width 13 height 12
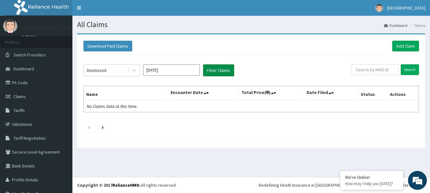
click at [219, 69] on button "Filter Claims" at bounding box center [218, 70] width 31 height 12
click at [190, 71] on input "[DATE]" at bounding box center [171, 69] width 57 height 11
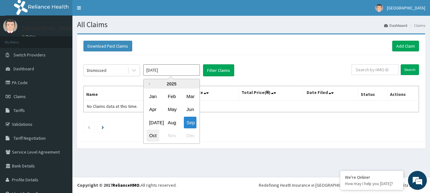
click at [152, 133] on div "Oct" at bounding box center [153, 136] width 13 height 12
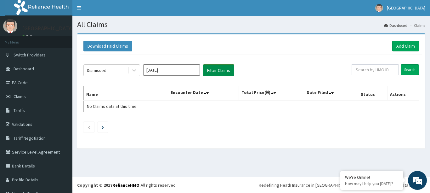
click at [214, 70] on button "Filter Claims" at bounding box center [218, 70] width 31 height 12
click at [194, 71] on input "[DATE]" at bounding box center [171, 69] width 57 height 11
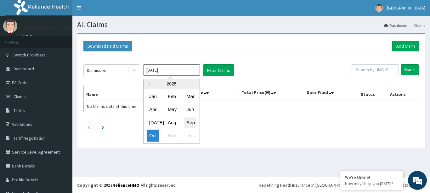
click at [191, 123] on div "Sep" at bounding box center [190, 122] width 13 height 12
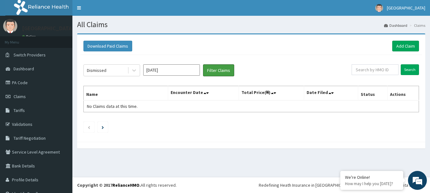
click at [222, 68] on button "Filter Claims" at bounding box center [218, 70] width 31 height 12
click at [136, 68] on icon at bounding box center [134, 70] width 6 height 6
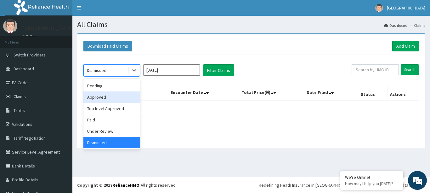
click at [117, 98] on div "Approved" at bounding box center [111, 96] width 57 height 11
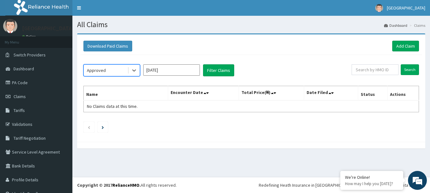
click at [158, 68] on input "[DATE]" at bounding box center [171, 69] width 57 height 11
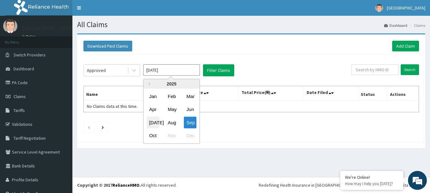
click at [154, 122] on div "[DATE]" at bounding box center [153, 122] width 13 height 12
type input "[DATE]"
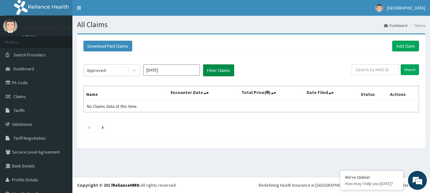
click at [220, 70] on button "Filter Claims" at bounding box center [218, 70] width 31 height 12
click at [135, 70] on icon at bounding box center [134, 70] width 6 height 6
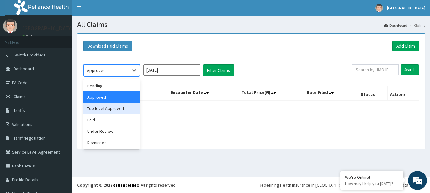
click at [115, 107] on div "Top level Approved" at bounding box center [111, 108] width 57 height 11
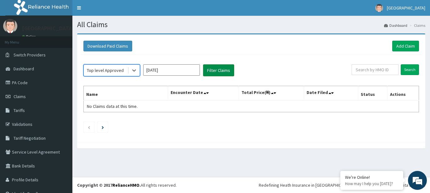
click at [209, 72] on button "Filter Claims" at bounding box center [218, 70] width 31 height 12
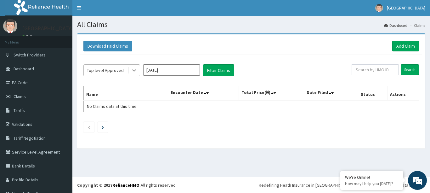
click at [134, 69] on icon at bounding box center [134, 70] width 6 height 6
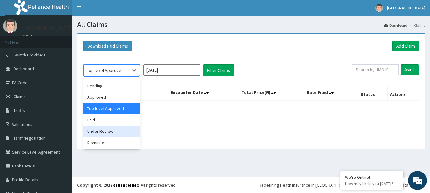
click at [108, 131] on div "Under Review" at bounding box center [111, 130] width 57 height 11
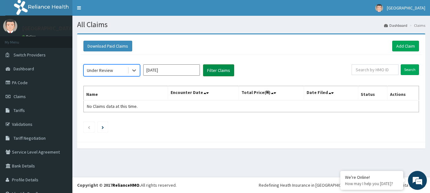
click at [221, 68] on button "Filter Claims" at bounding box center [218, 70] width 31 height 12
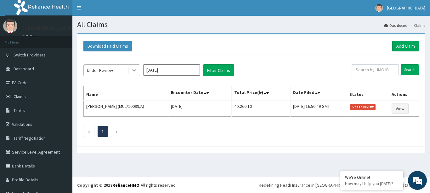
click at [136, 73] on icon at bounding box center [134, 70] width 6 height 6
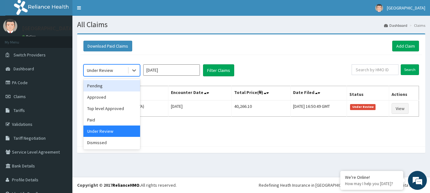
click at [294, 62] on div "option Under Review, selected. option Pending focused, 1 of 6. 6 results availa…" at bounding box center [251, 99] width 342 height 88
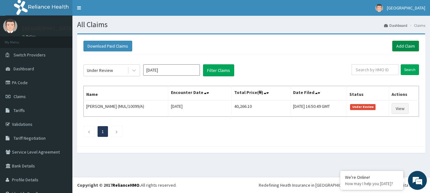
click at [402, 47] on link "Add Claim" at bounding box center [405, 46] width 27 height 11
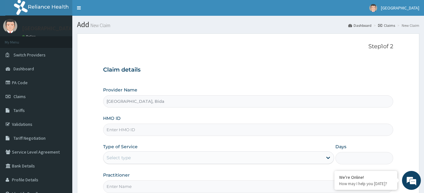
click at [143, 130] on input "HMO ID" at bounding box center [248, 129] width 291 height 12
type input "MUL/100/99/D"
click at [140, 158] on div "Select type" at bounding box center [213, 157] width 220 height 10
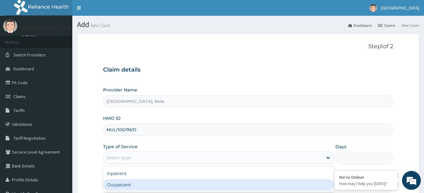
click at [126, 186] on div "Outpatient" at bounding box center [219, 184] width 232 height 11
type input "1"
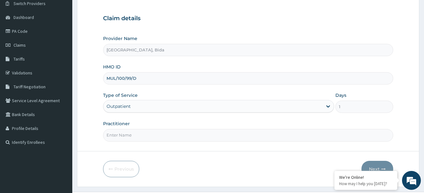
scroll to position [66, 0]
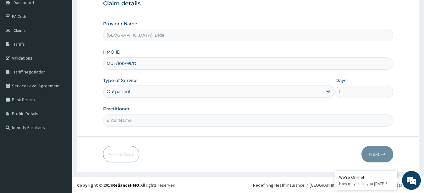
click at [161, 117] on input "Practitioner" at bounding box center [248, 120] width 291 height 12
click at [109, 119] on input "SR. [GEOGRAPHIC_DATA]" at bounding box center [248, 120] width 291 height 12
type input "[PERSON_NAME][GEOGRAPHIC_DATA]"
click at [370, 154] on button "Next" at bounding box center [378, 154] width 32 height 16
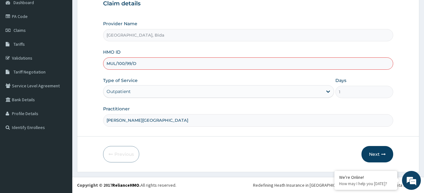
click at [125, 62] on input "MUL/100/99/D" at bounding box center [248, 63] width 291 height 12
type input "MUL/10099/D"
click at [150, 78] on div "Type of Service Outpatient" at bounding box center [219, 87] width 232 height 21
click at [375, 155] on button "Next" at bounding box center [378, 154] width 32 height 16
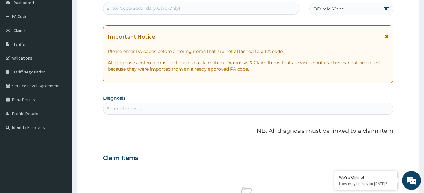
click at [386, 35] on icon at bounding box center [386, 36] width 3 height 4
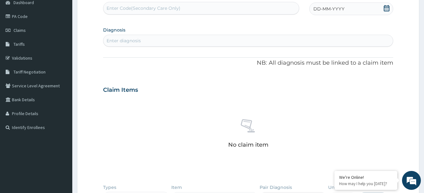
click at [388, 9] on icon at bounding box center [387, 8] width 6 height 6
click at [303, 58] on div "5" at bounding box center [303, 58] width 9 height 9
click at [160, 40] on div "Enter diagnosis" at bounding box center [248, 41] width 290 height 10
type input "K"
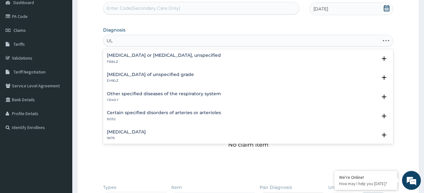
type input "U"
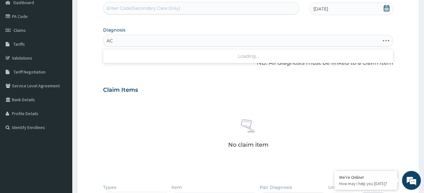
type input "A"
type input "P"
type input "[MEDICAL_DATA]"
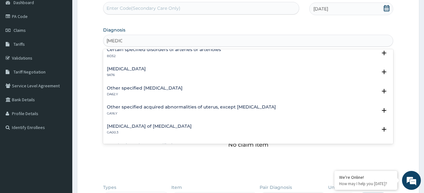
scroll to position [94, 0]
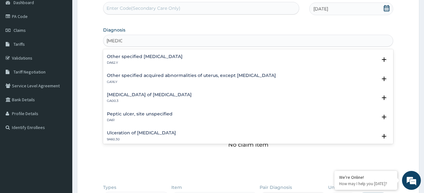
click at [124, 116] on h4 "Peptic ulcer, site unspecified" at bounding box center [140, 113] width 66 height 5
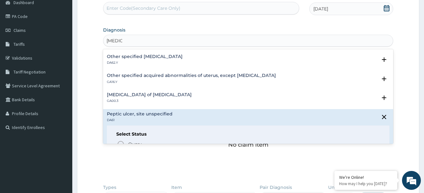
scroll to position [157, 0]
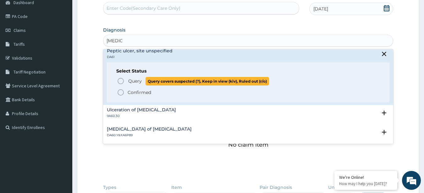
click at [121, 80] on icon "status option query" at bounding box center [121, 81] width 8 height 8
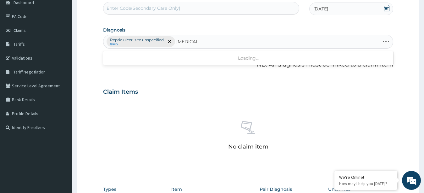
type input "[MEDICAL_DATA]"
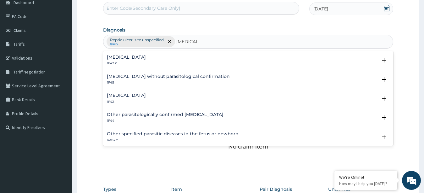
click at [157, 93] on div "[MEDICAL_DATA] 1F4Z" at bounding box center [248, 98] width 283 height 11
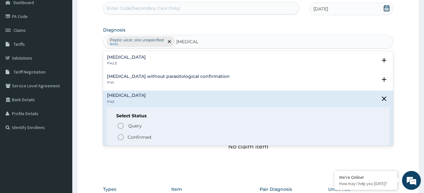
click at [126, 140] on span "Confirmed" at bounding box center [249, 137] width 264 height 8
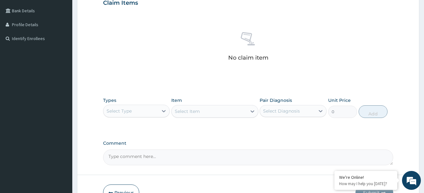
scroll to position [160, 0]
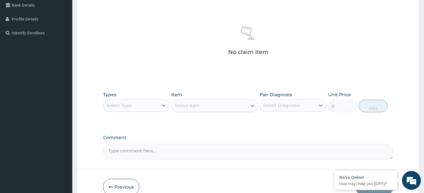
click at [146, 104] on div "Select Type" at bounding box center [130, 105] width 55 height 10
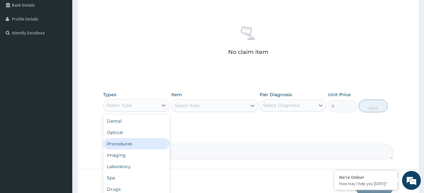
click at [135, 143] on div "Procedures" at bounding box center [136, 143] width 67 height 11
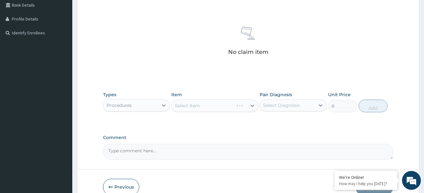
click at [198, 104] on div "Select Item" at bounding box center [214, 105] width 87 height 13
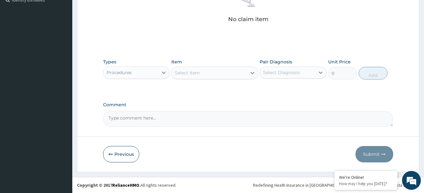
click at [198, 71] on div "Select Item" at bounding box center [187, 73] width 25 height 6
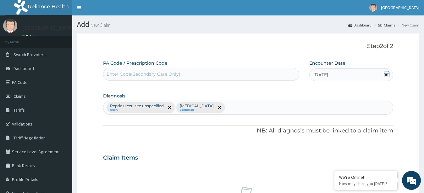
scroll to position [0, 0]
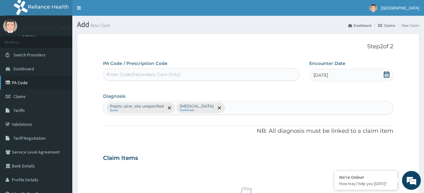
click at [31, 81] on link "PA Code" at bounding box center [36, 82] width 72 height 14
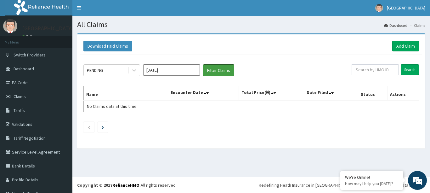
click at [225, 71] on button "Filter Claims" at bounding box center [218, 70] width 31 height 12
click at [157, 70] on input "[DATE]" at bounding box center [171, 69] width 57 height 11
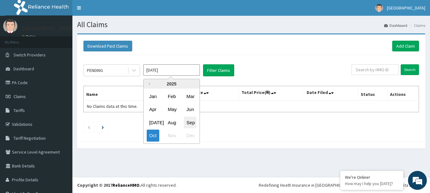
click at [191, 121] on div "Sep" at bounding box center [190, 122] width 13 height 12
type input "[DATE]"
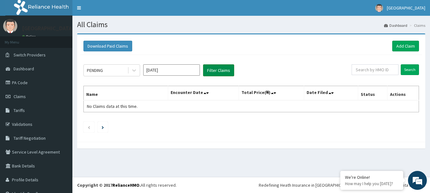
click at [212, 70] on button "Filter Claims" at bounding box center [218, 70] width 31 height 12
